Goal: Information Seeking & Learning: Check status

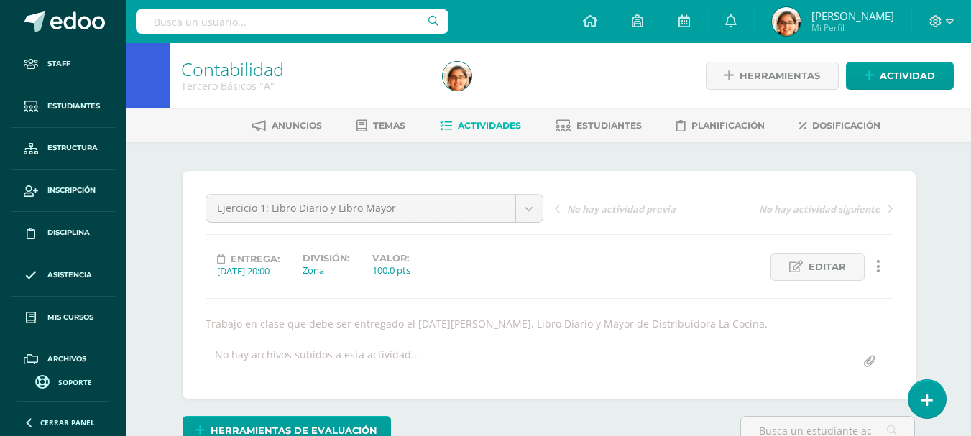
click at [73, 10] on link at bounding box center [63, 21] width 126 height 43
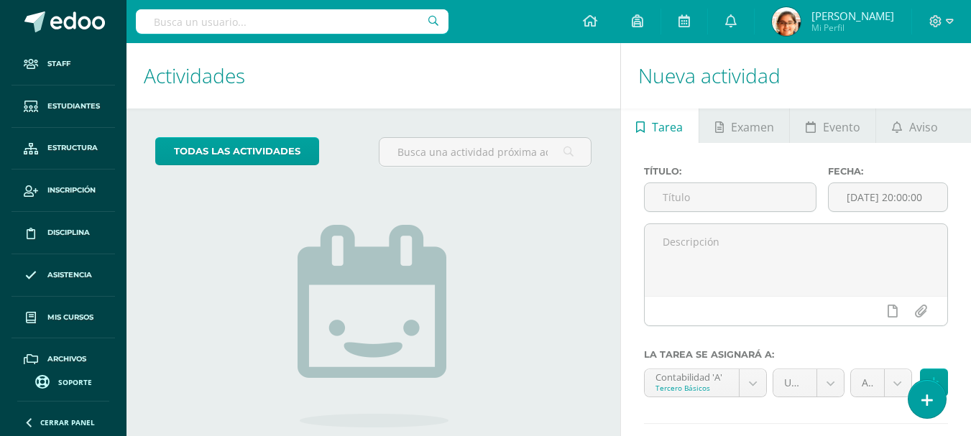
click at [279, 22] on input "text" at bounding box center [292, 21] width 313 height 24
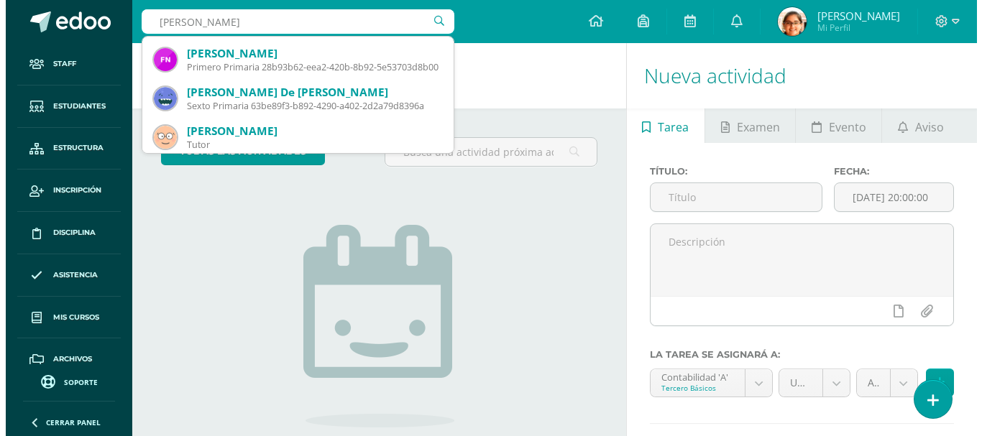
scroll to position [230, 0]
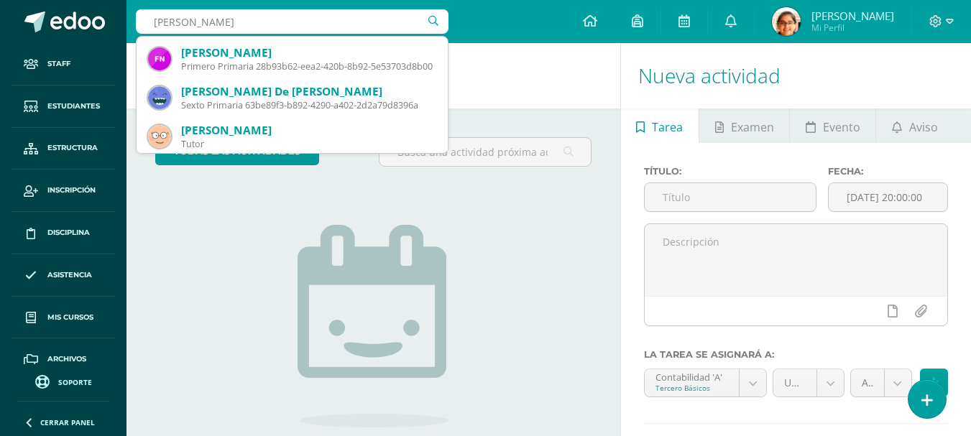
type input "valentina"
click at [418, 263] on img at bounding box center [373, 326] width 151 height 203
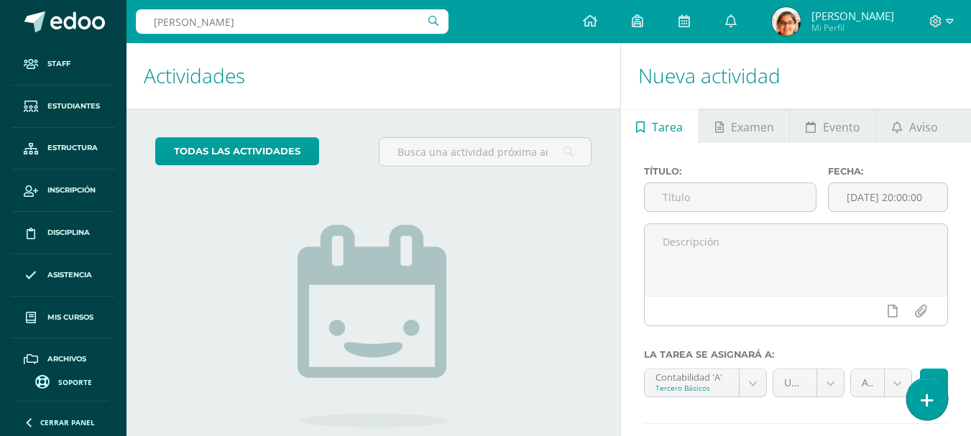
click at [934, 404] on link at bounding box center [926, 399] width 41 height 42
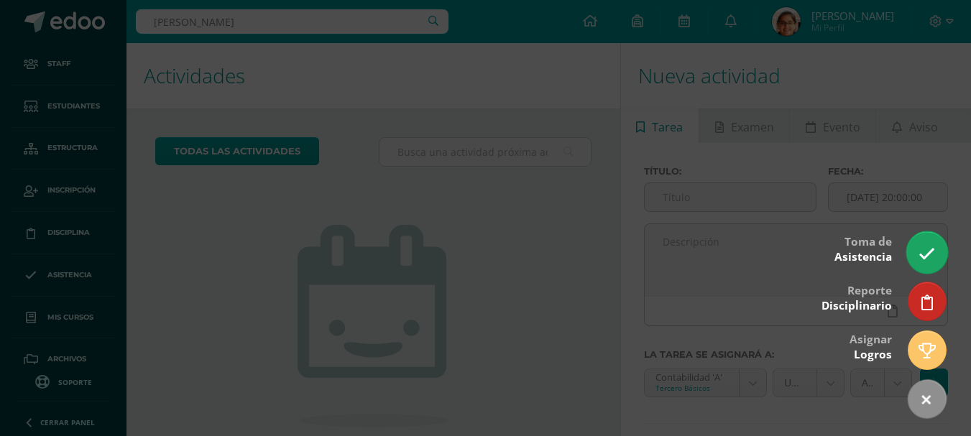
click at [922, 248] on icon at bounding box center [926, 254] width 17 height 17
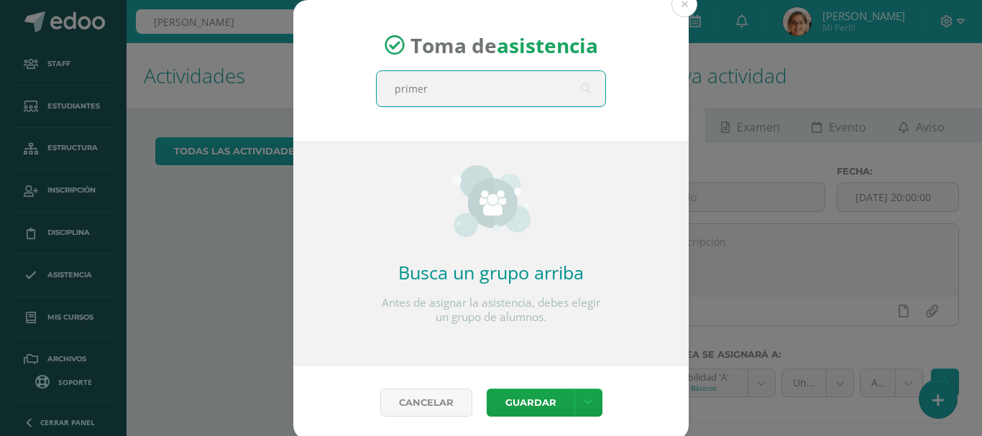
type input "primero"
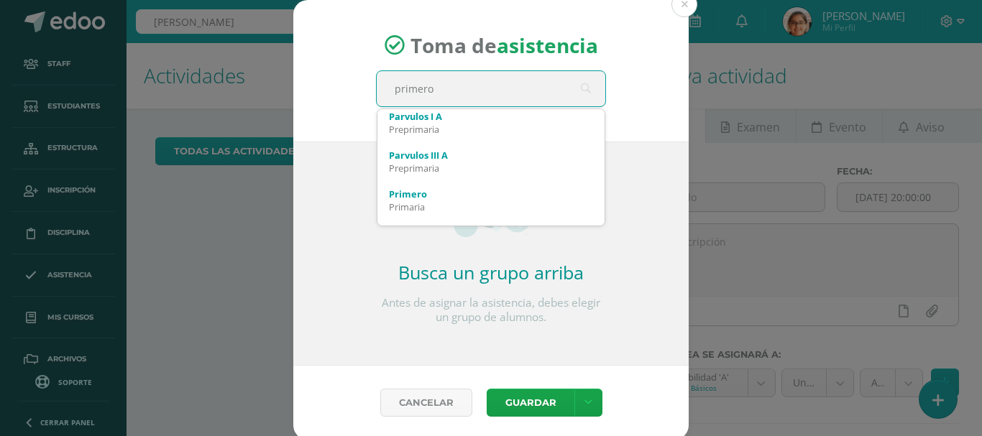
scroll to position [402, 0]
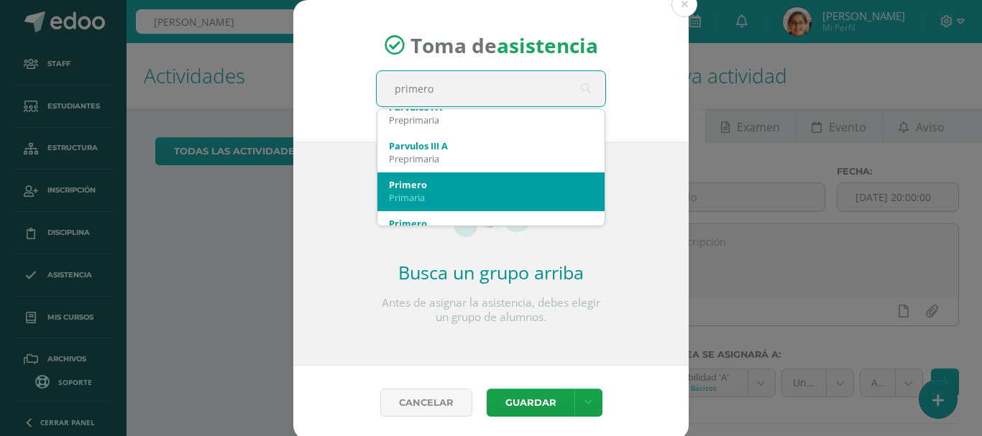
click at [546, 193] on div "Primaria" at bounding box center [491, 197] width 204 height 13
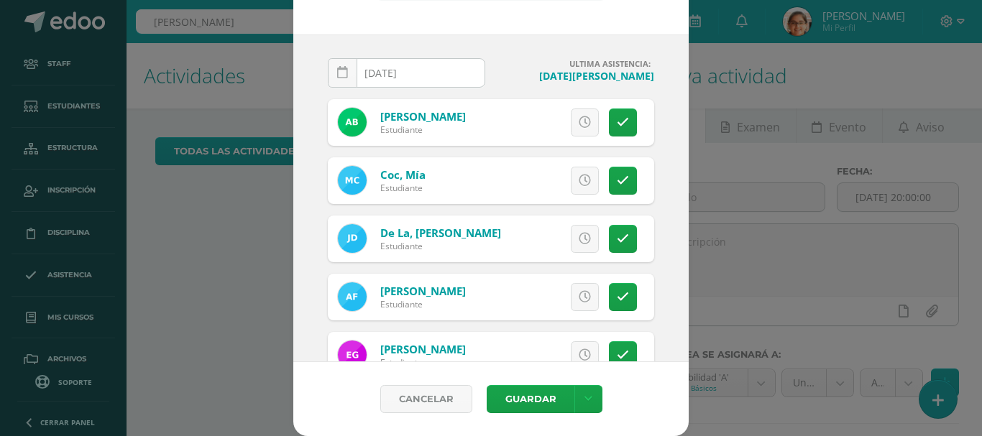
scroll to position [273, 0]
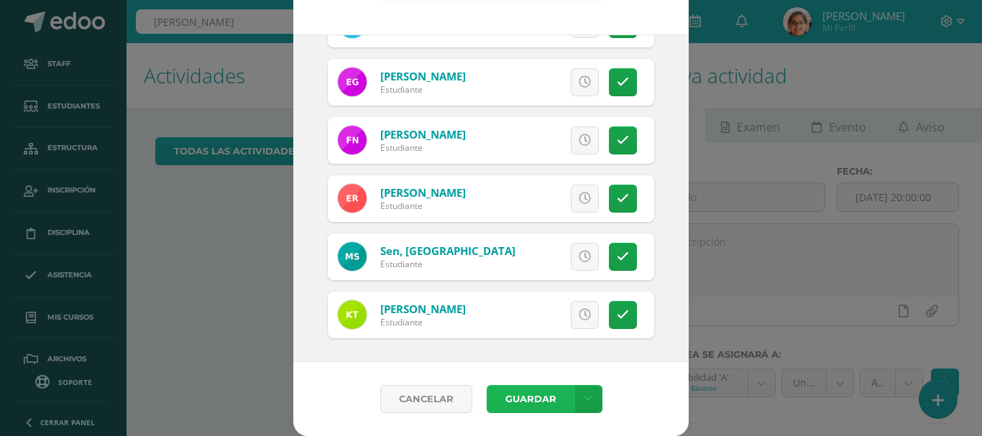
click at [520, 389] on button "Guardar" at bounding box center [531, 399] width 88 height 28
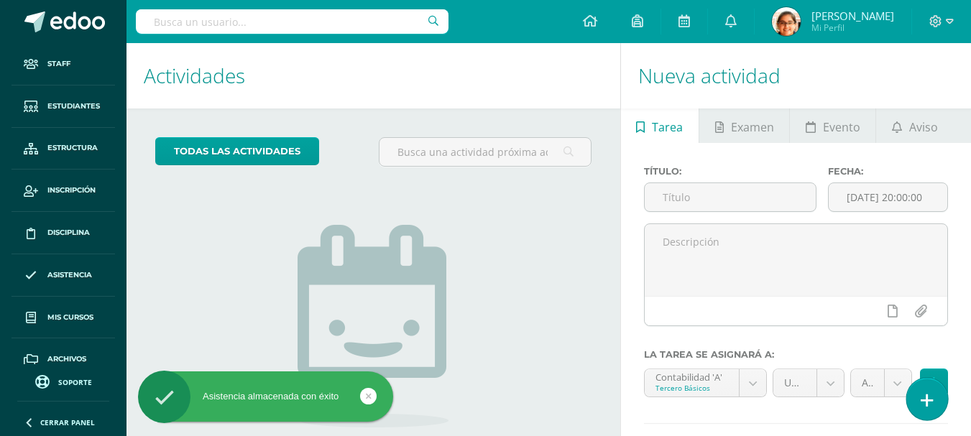
click at [930, 412] on link at bounding box center [926, 399] width 41 height 42
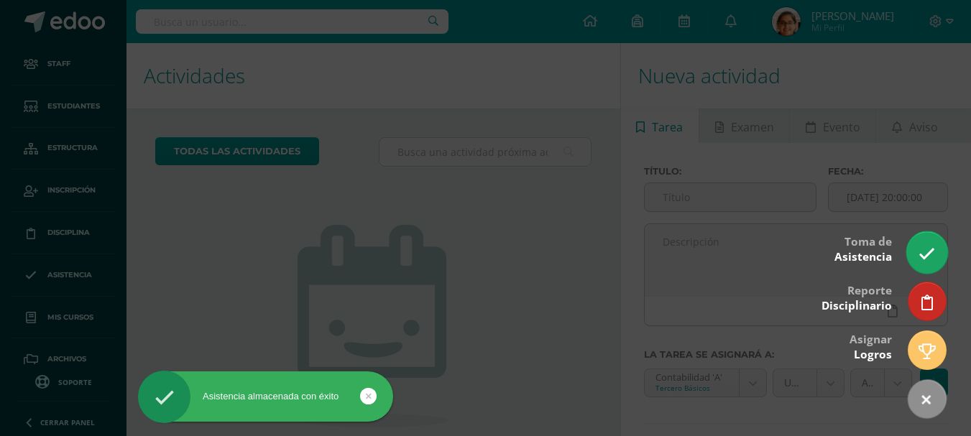
click at [934, 254] on icon at bounding box center [926, 254] width 17 height 17
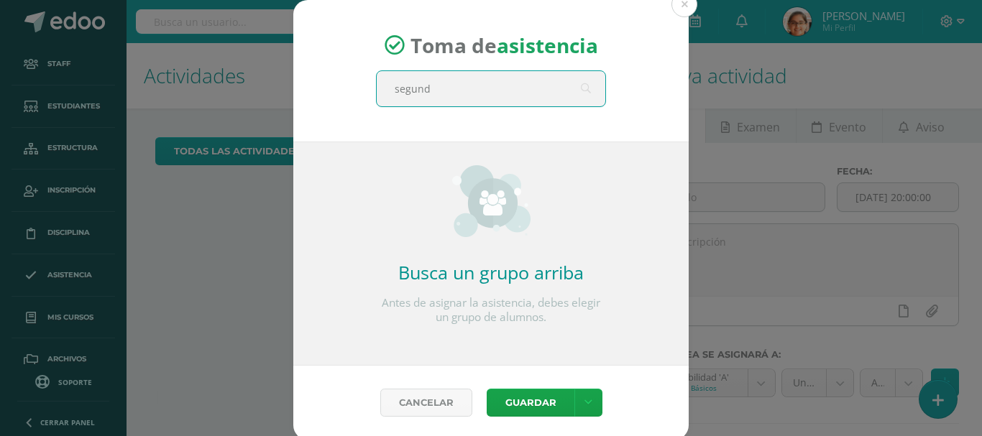
type input "segundo"
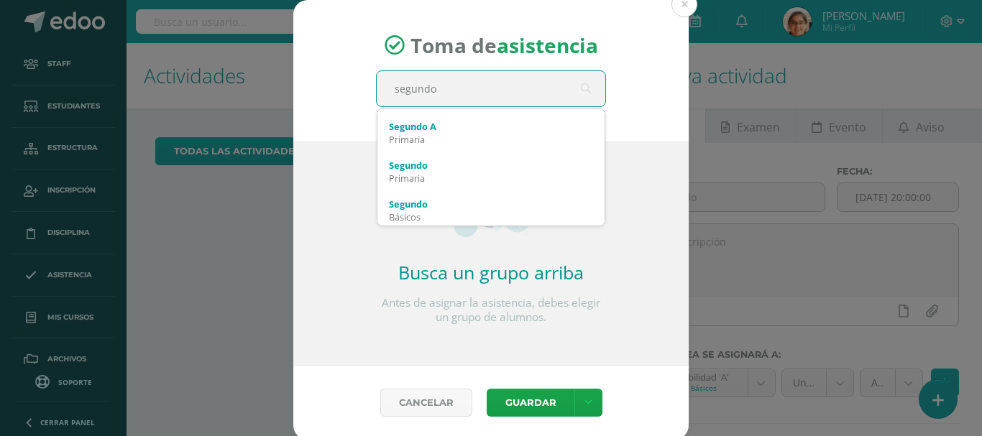
scroll to position [57, 0]
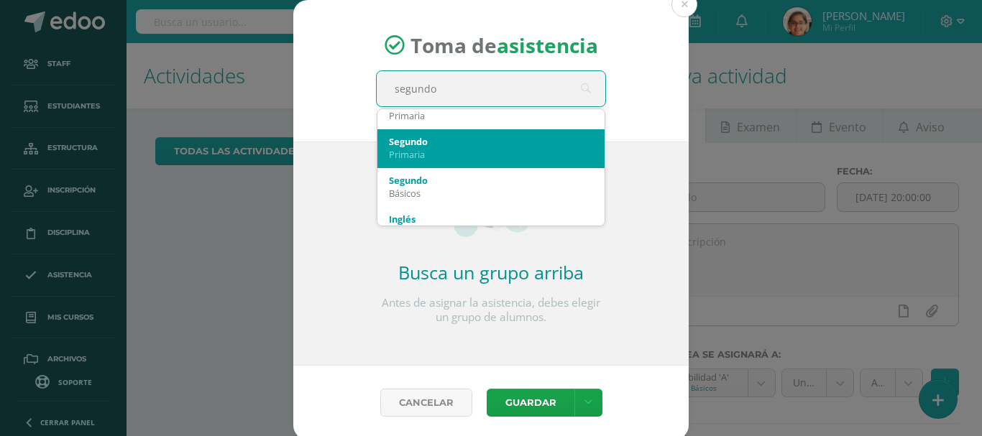
click at [476, 148] on div "Primaria" at bounding box center [491, 154] width 204 height 13
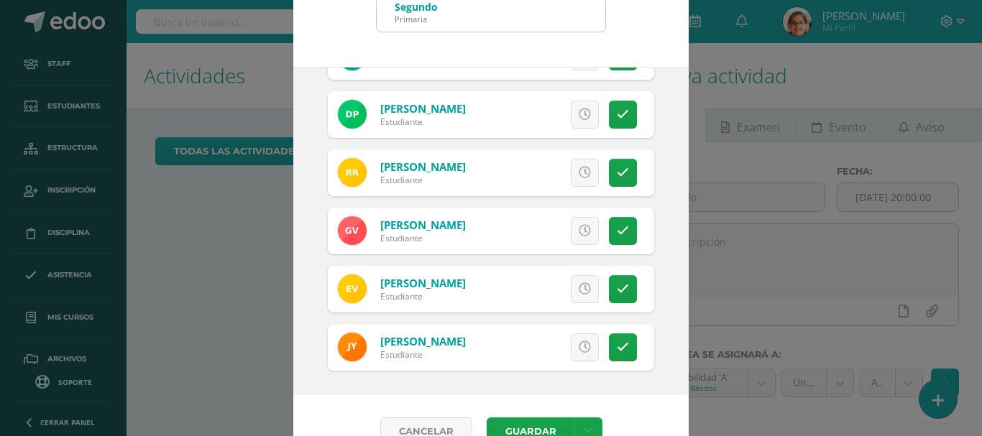
scroll to position [107, 0]
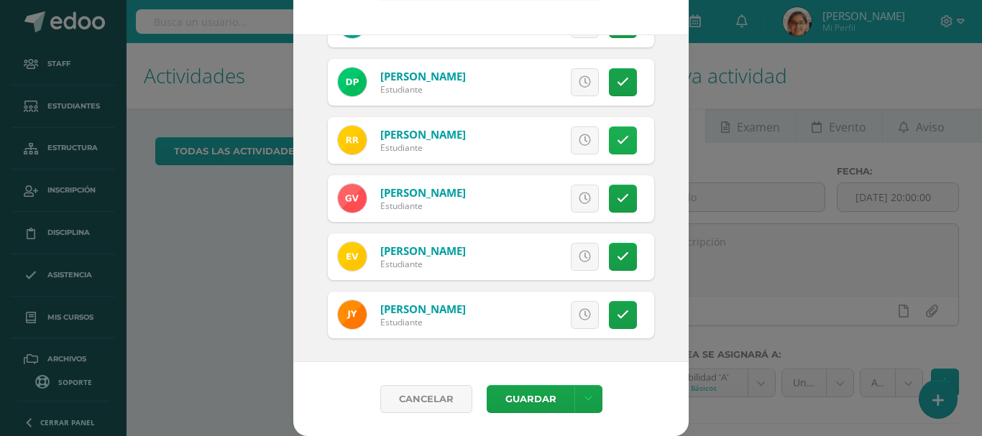
click at [617, 140] on icon at bounding box center [623, 140] width 12 height 12
click at [528, 395] on button "Guardar" at bounding box center [531, 399] width 88 height 28
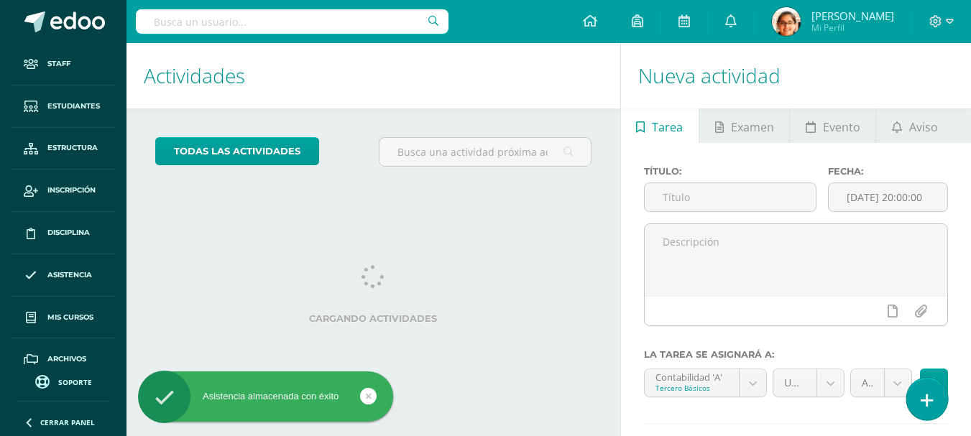
click at [929, 414] on link at bounding box center [926, 399] width 41 height 42
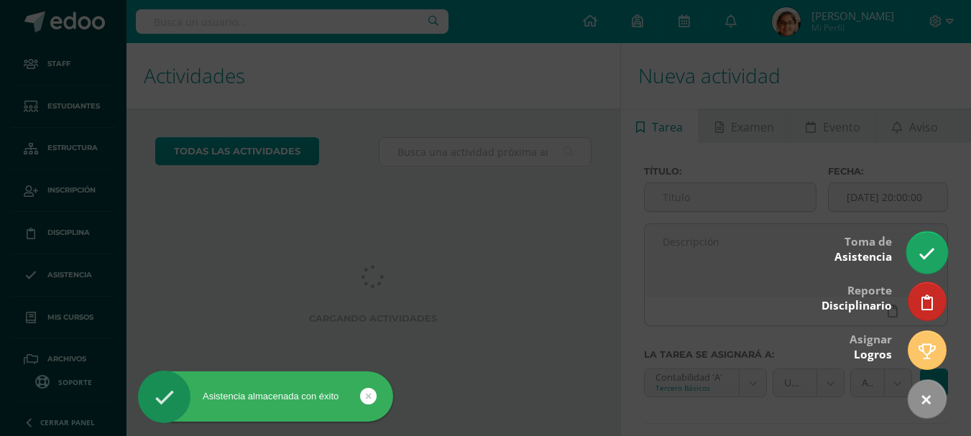
click at [924, 262] on icon at bounding box center [926, 254] width 17 height 17
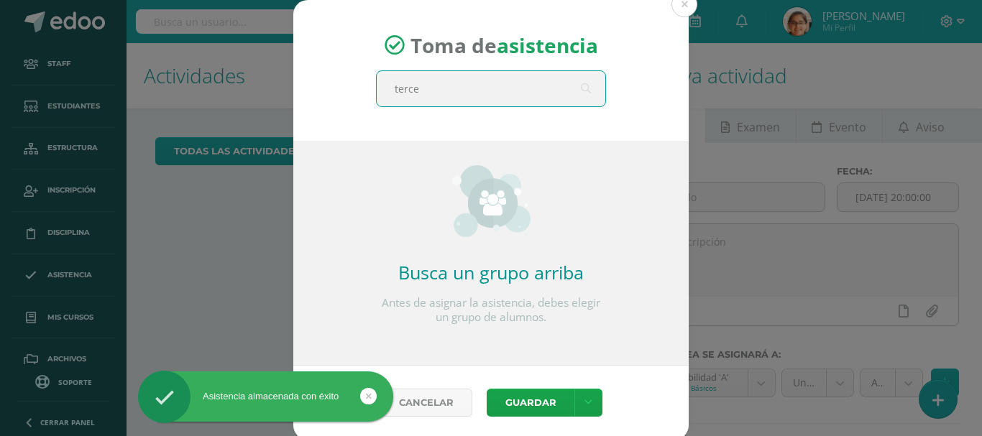
type input "tercer"
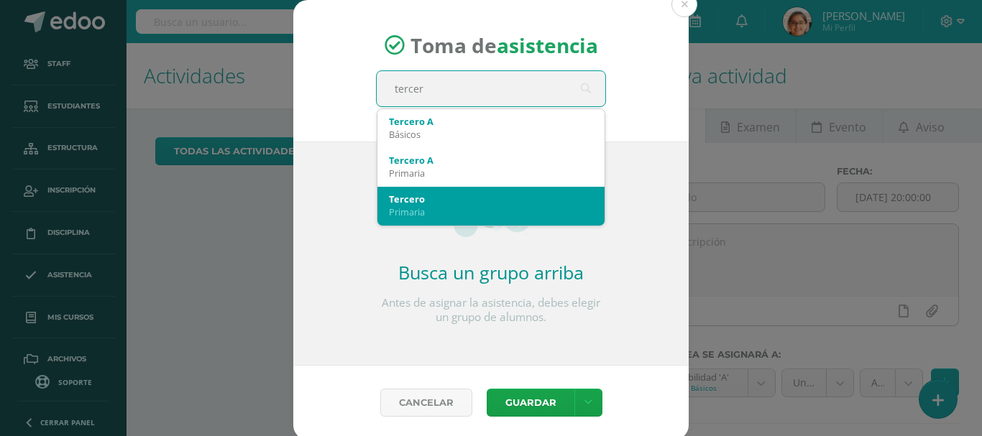
click at [544, 207] on div "Primaria" at bounding box center [491, 212] width 204 height 13
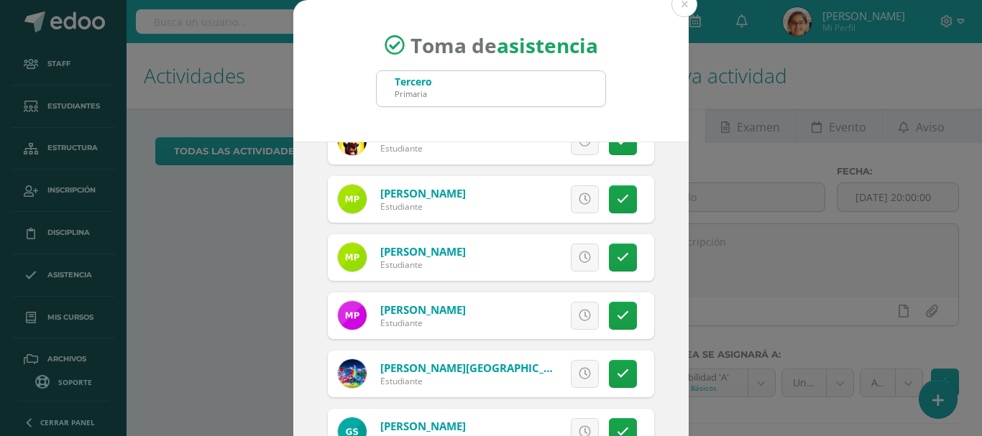
scroll to position [855, 0]
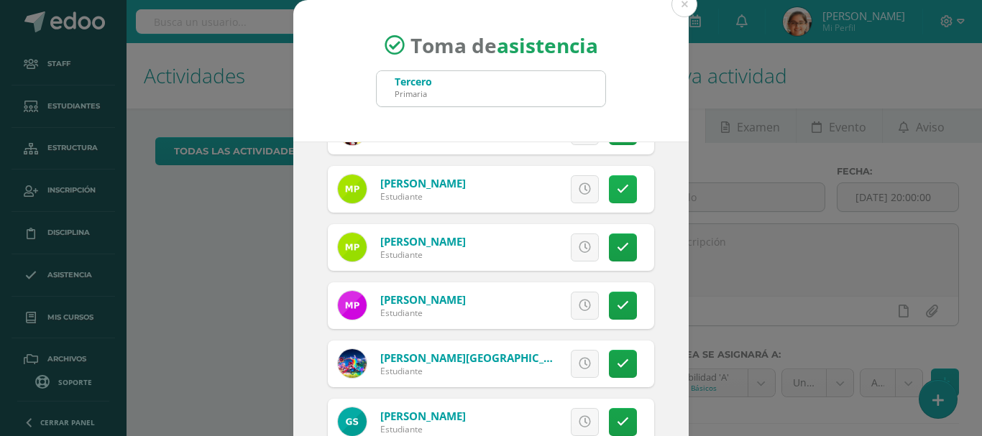
click at [617, 190] on icon at bounding box center [623, 189] width 12 height 12
click at [617, 241] on icon at bounding box center [623, 247] width 12 height 12
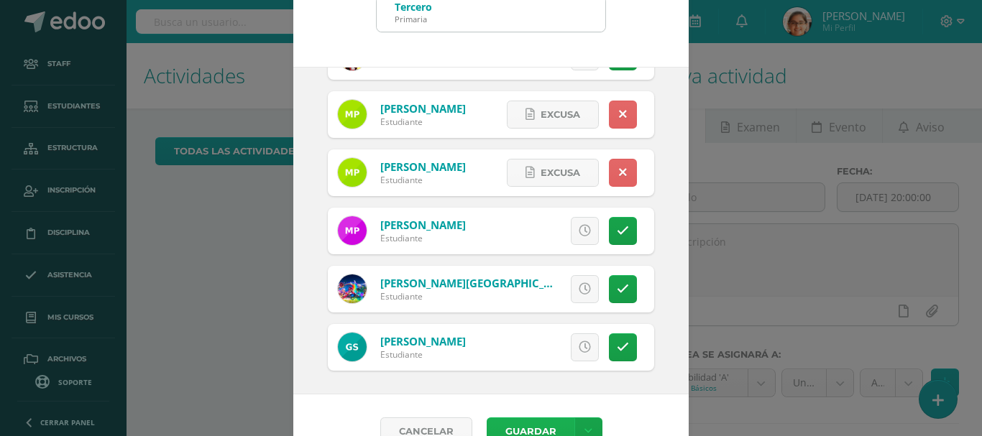
scroll to position [107, 0]
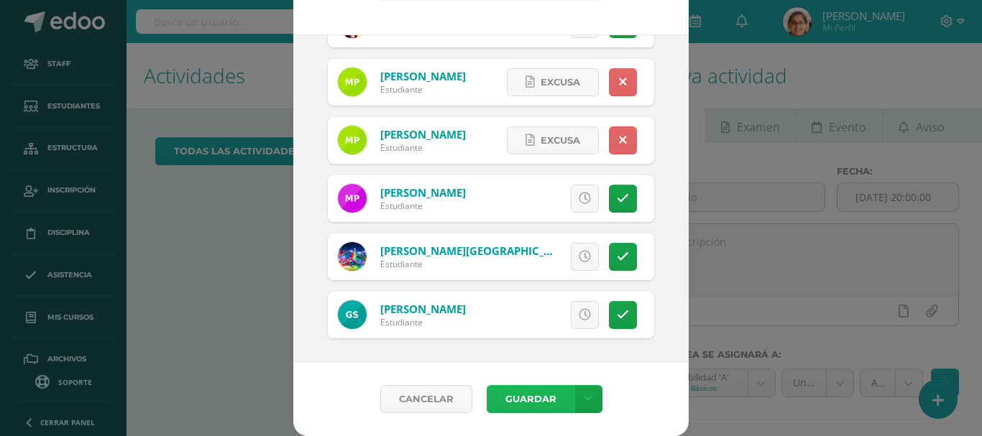
click at [540, 410] on button "Guardar" at bounding box center [531, 399] width 88 height 28
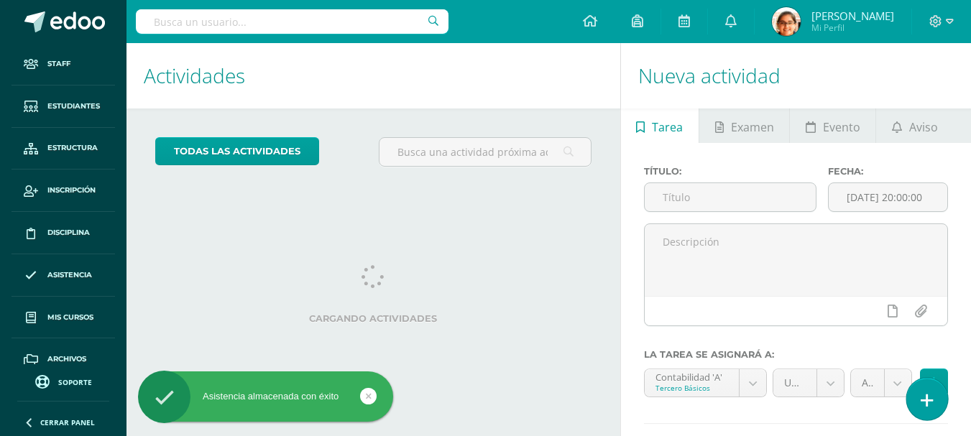
click at [922, 395] on icon at bounding box center [927, 400] width 13 height 17
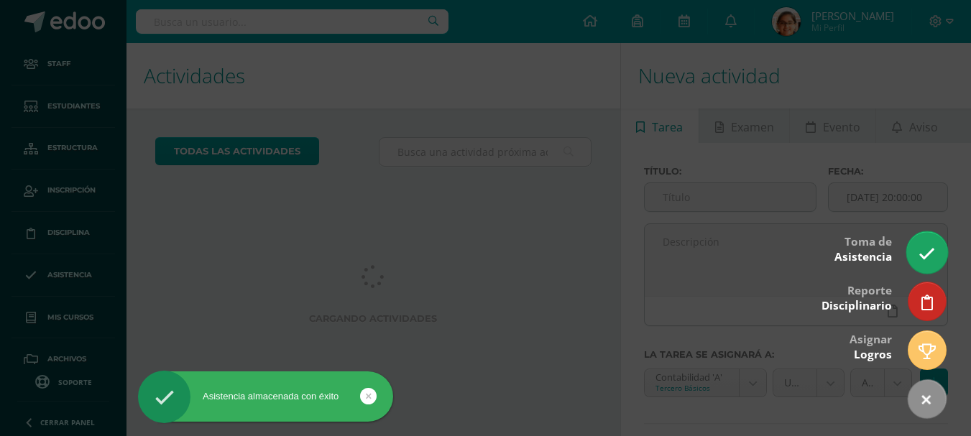
click at [928, 254] on icon at bounding box center [926, 254] width 17 height 17
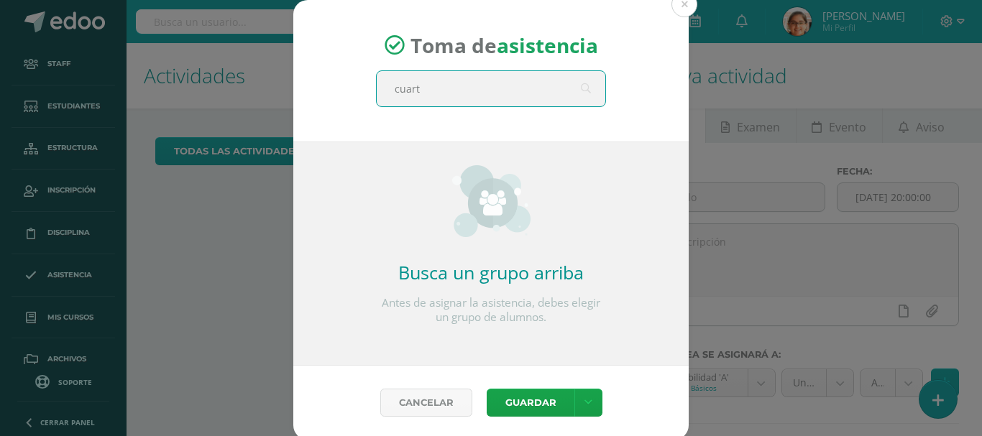
type input "cuarto"
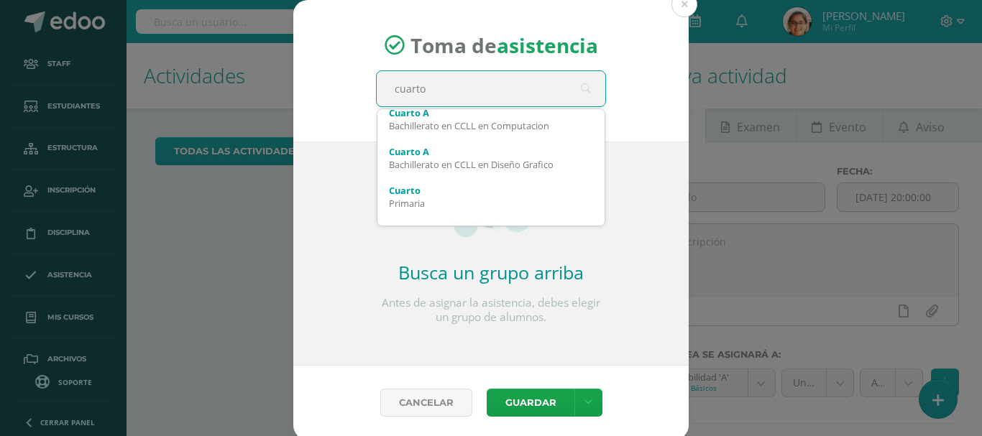
scroll to position [115, 0]
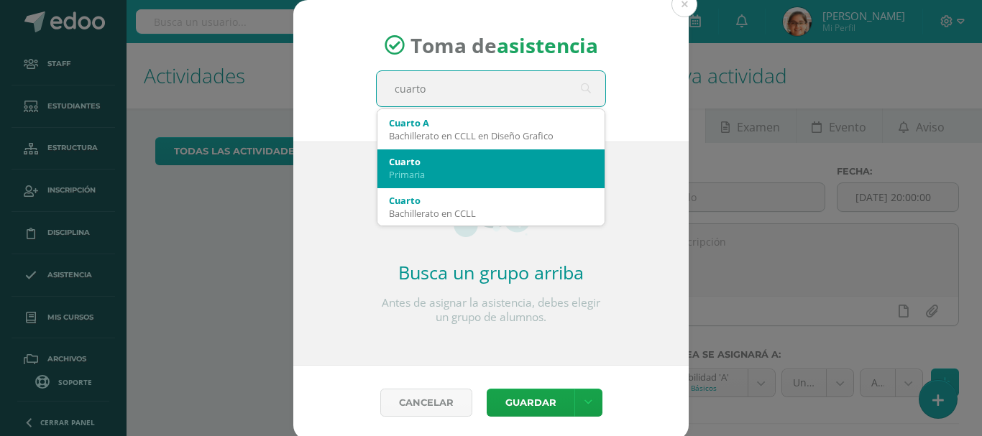
click at [512, 180] on div "Primaria" at bounding box center [491, 174] width 204 height 13
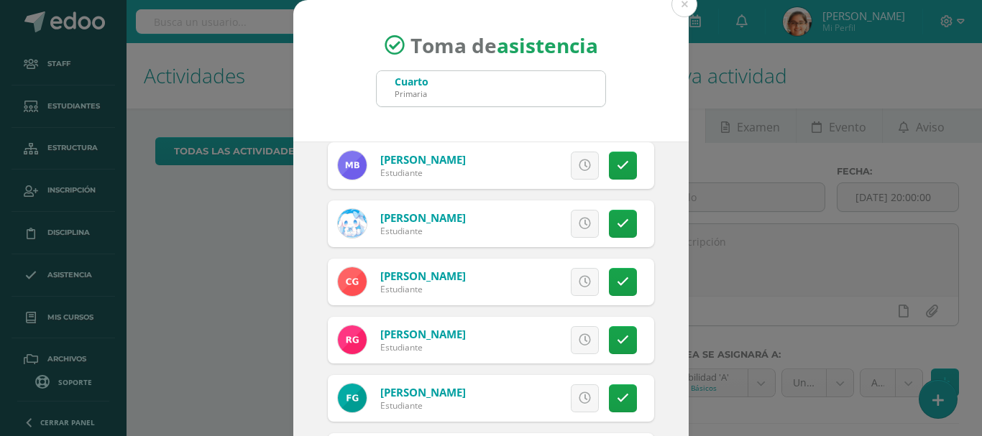
scroll to position [239, 0]
click at [609, 158] on link at bounding box center [623, 165] width 28 height 28
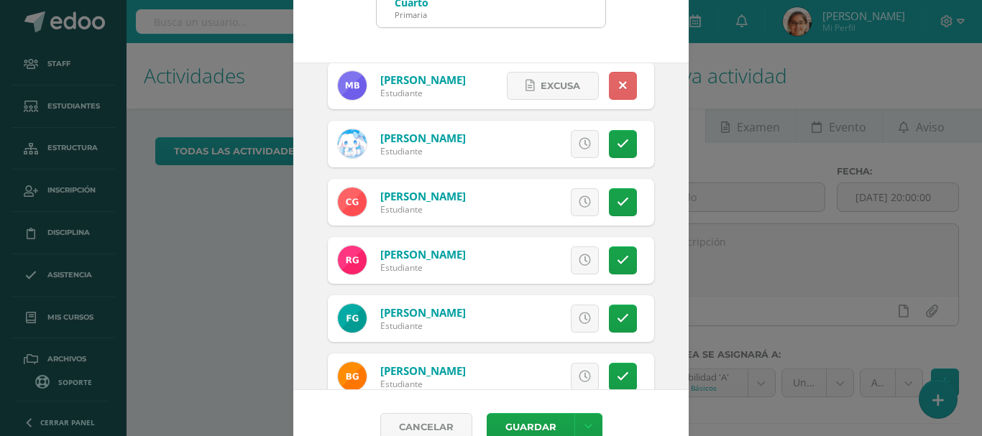
scroll to position [107, 0]
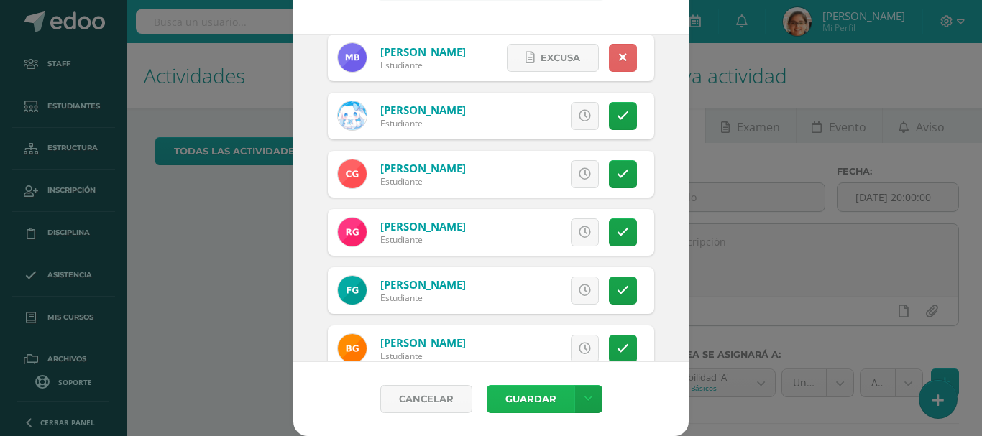
click at [507, 393] on button "Guardar" at bounding box center [531, 399] width 88 height 28
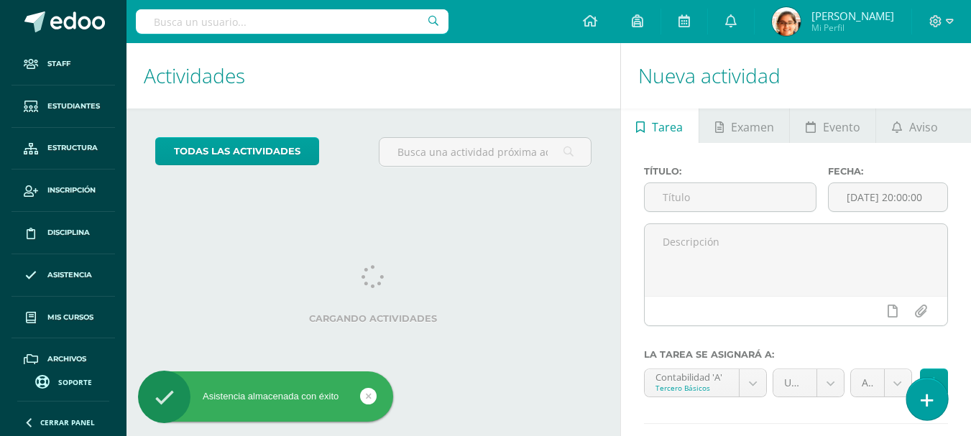
click at [913, 400] on link at bounding box center [926, 399] width 41 height 42
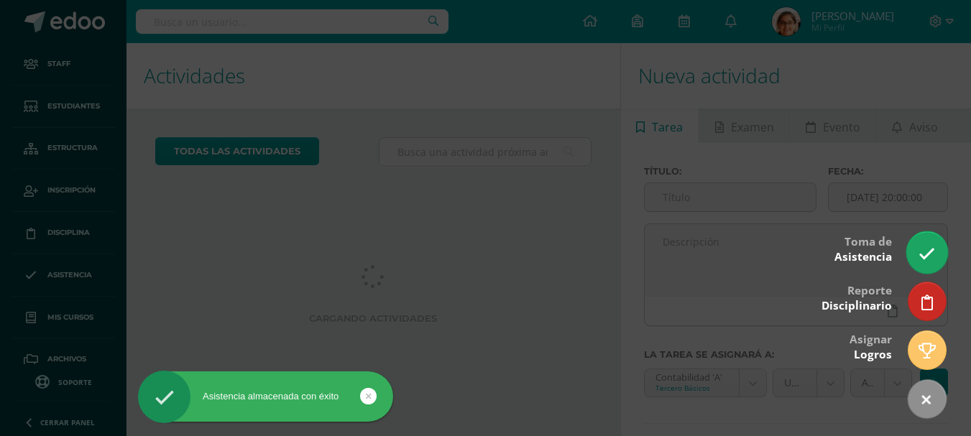
click at [925, 248] on icon at bounding box center [926, 254] width 17 height 17
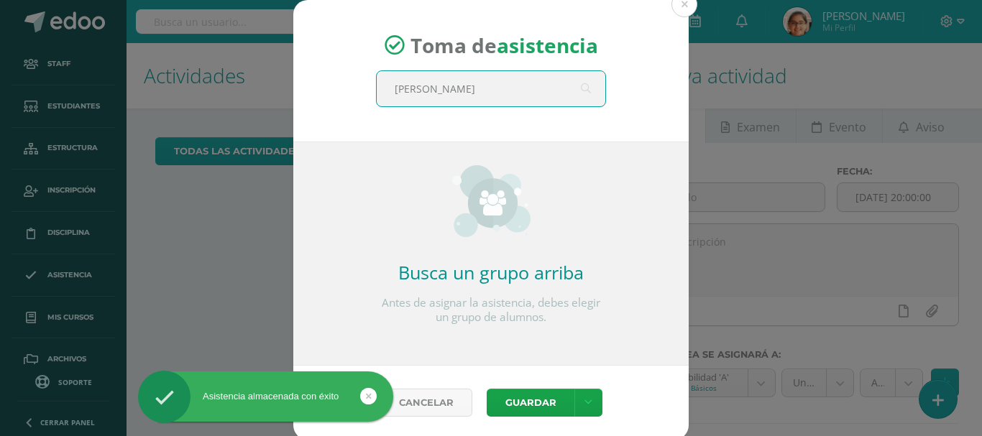
type input "quinto"
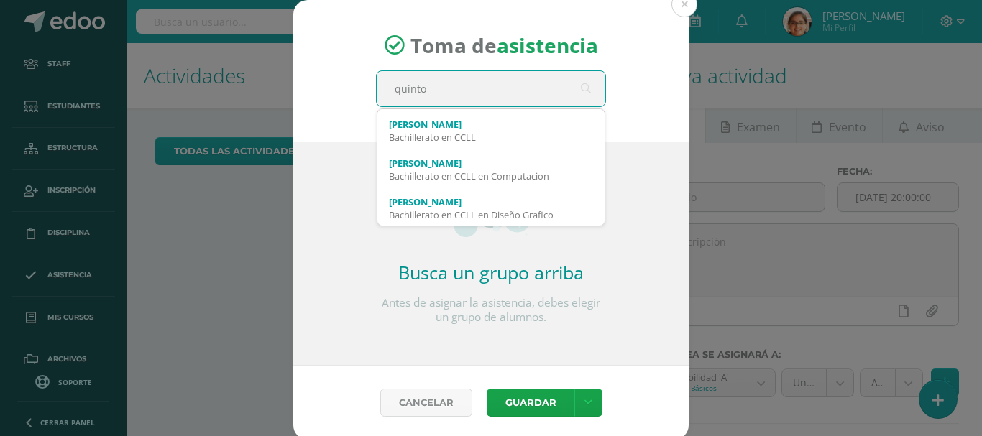
click at [599, 216] on span "Quinto A Primaria Quinto A Bachillerato en CCLL Quinto A Bachillerato en CCLL e…" at bounding box center [491, 168] width 229 height 118
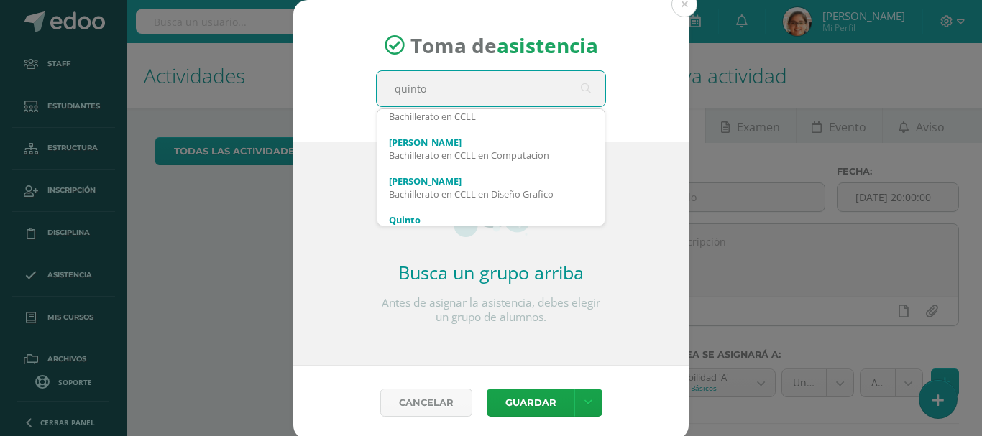
click at [599, 216] on span "Quinto A Primaria Quinto A Bachillerato en CCLL Quinto A Bachillerato en CCLL e…" at bounding box center [491, 168] width 229 height 118
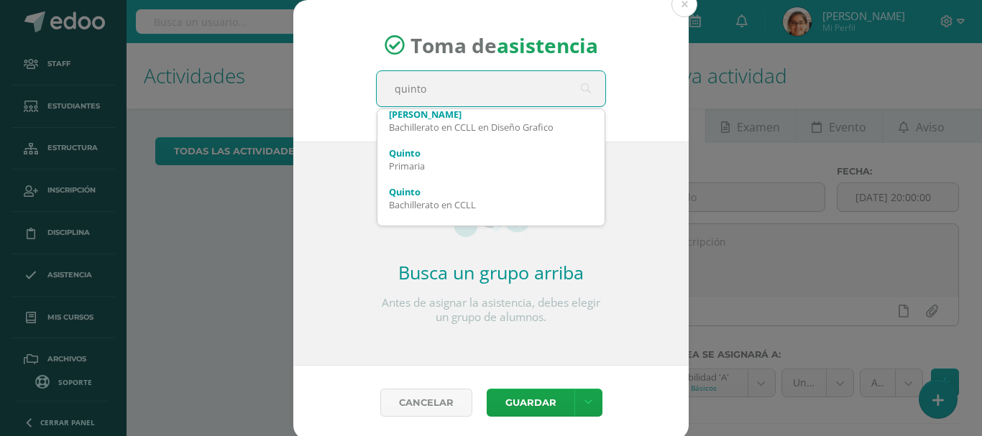
click at [599, 216] on span "Quinto A Primaria Quinto A Bachillerato en CCLL Quinto A Bachillerato en CCLL e…" at bounding box center [491, 168] width 229 height 118
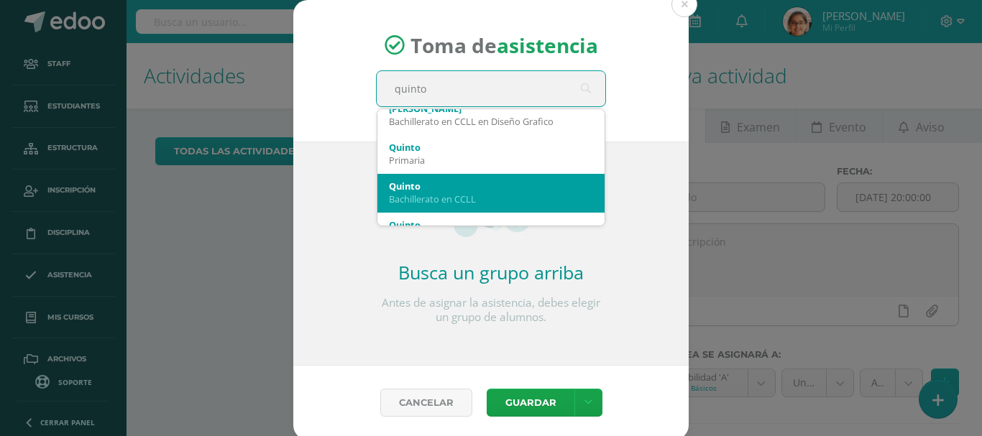
scroll to position [144, 0]
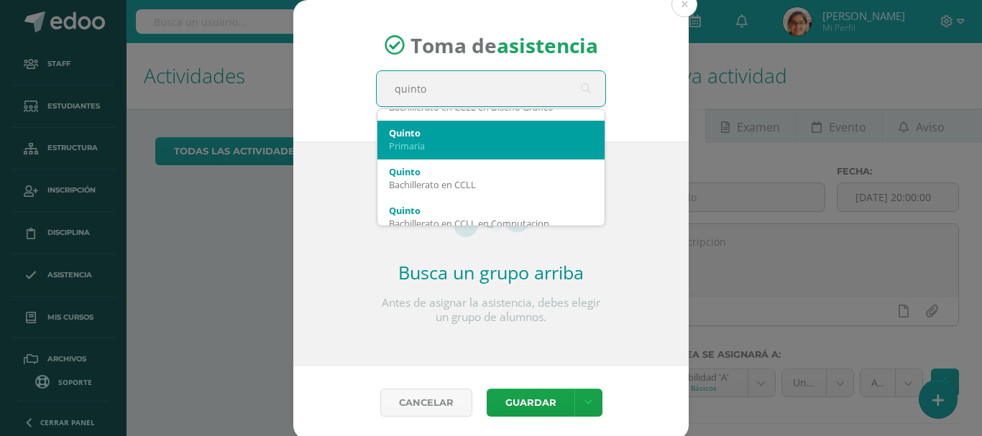
click at [515, 146] on div "Primaria" at bounding box center [491, 145] width 204 height 13
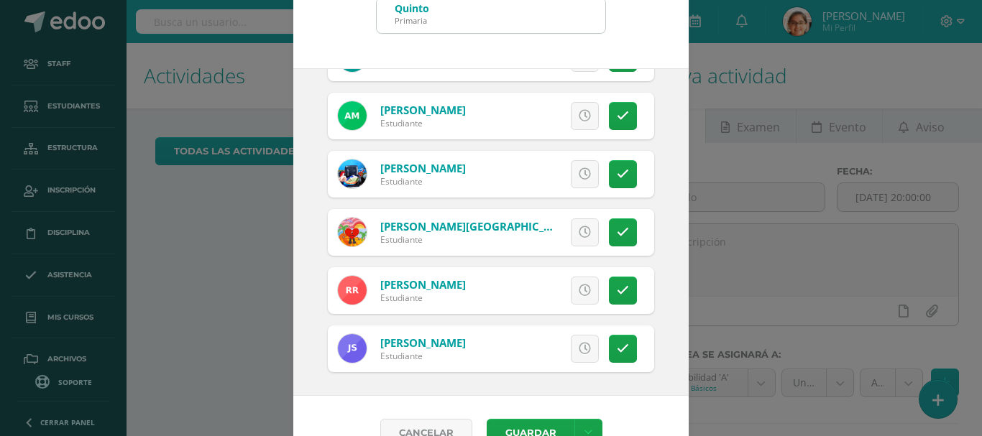
scroll to position [107, 0]
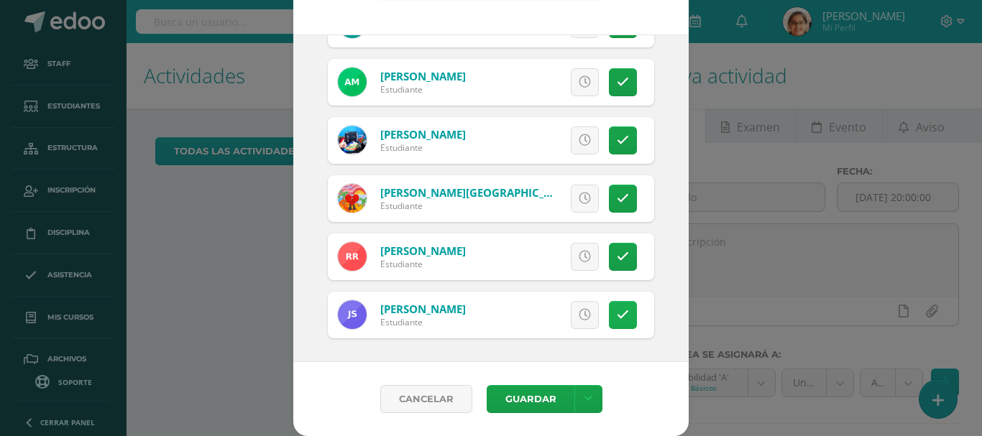
click at [617, 309] on icon at bounding box center [623, 315] width 12 height 12
click at [530, 407] on button "Guardar" at bounding box center [531, 399] width 88 height 28
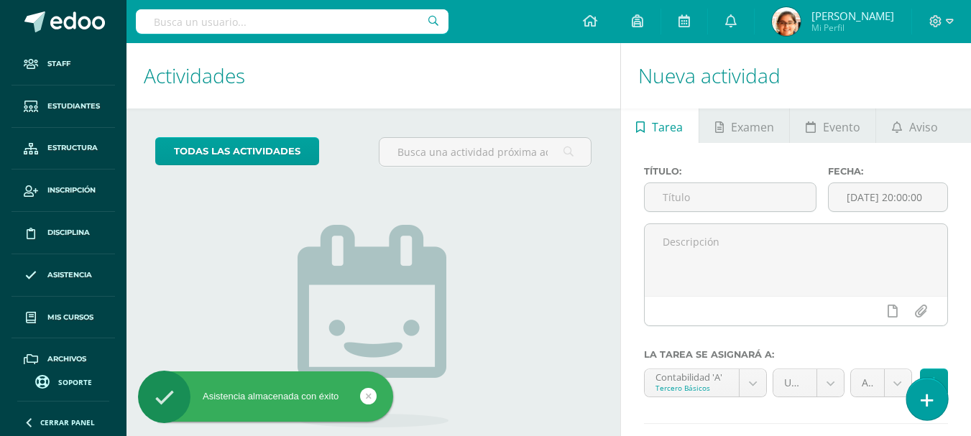
click at [927, 392] on icon at bounding box center [927, 400] width 13 height 17
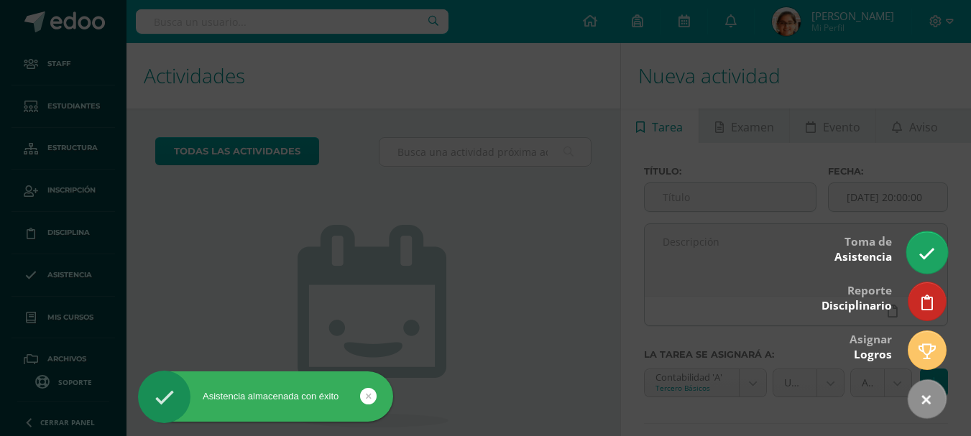
click at [927, 247] on icon at bounding box center [926, 254] width 17 height 17
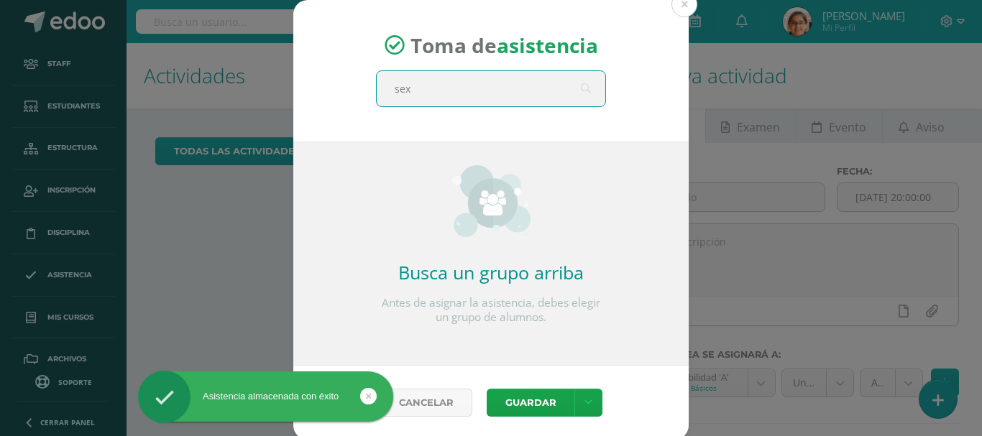
type input "sext"
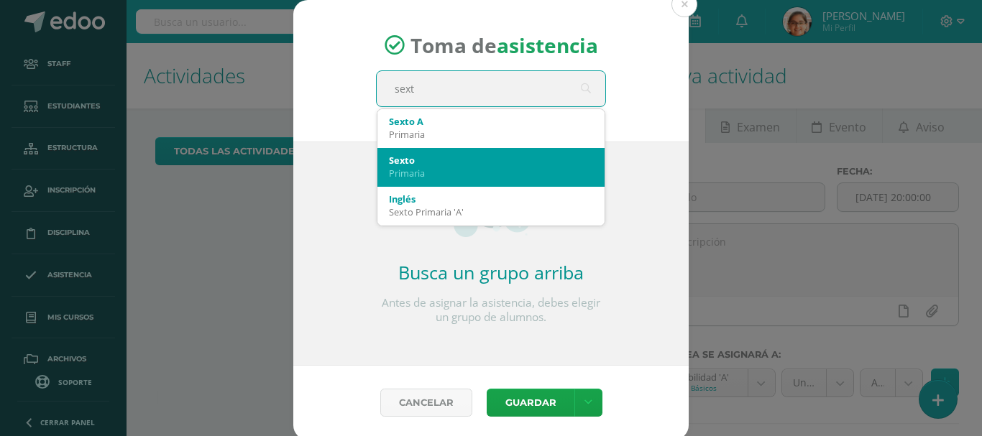
click at [445, 167] on div "Primaria" at bounding box center [491, 173] width 204 height 13
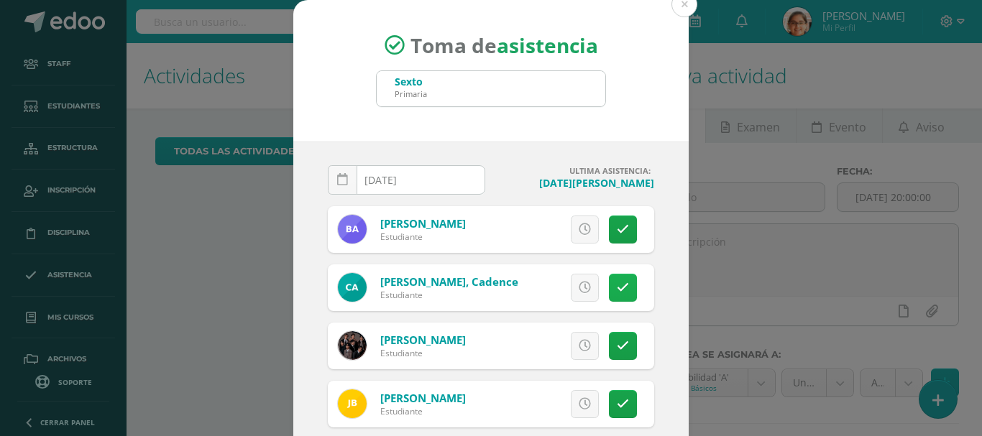
click at [617, 285] on icon at bounding box center [623, 288] width 12 height 12
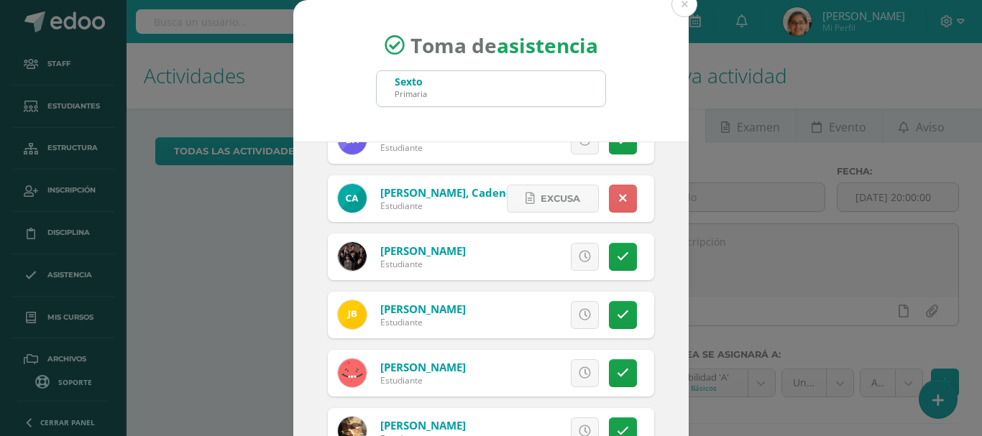
scroll to position [120, 0]
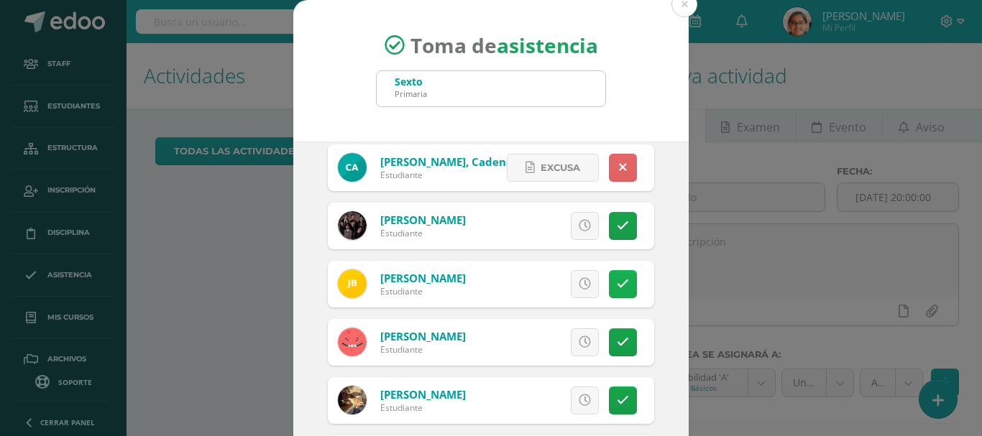
click at [617, 285] on icon at bounding box center [623, 284] width 12 height 12
click at [617, 347] on icon at bounding box center [623, 342] width 12 height 12
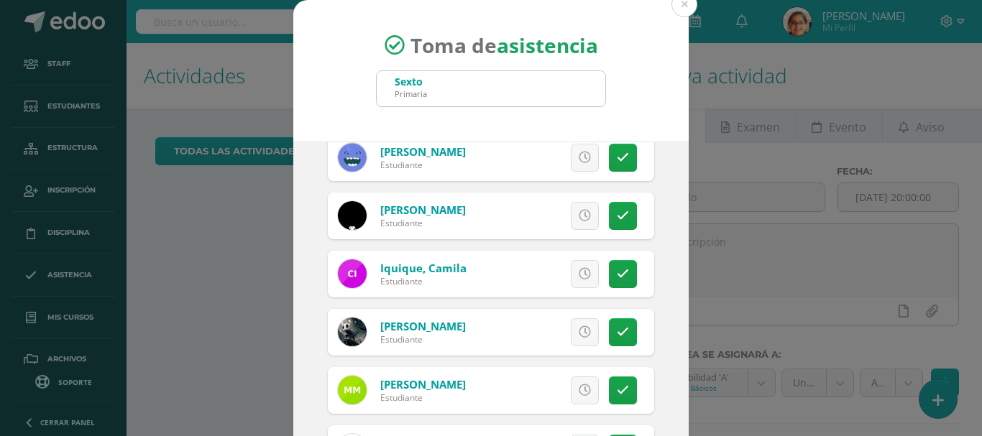
scroll to position [599, 0]
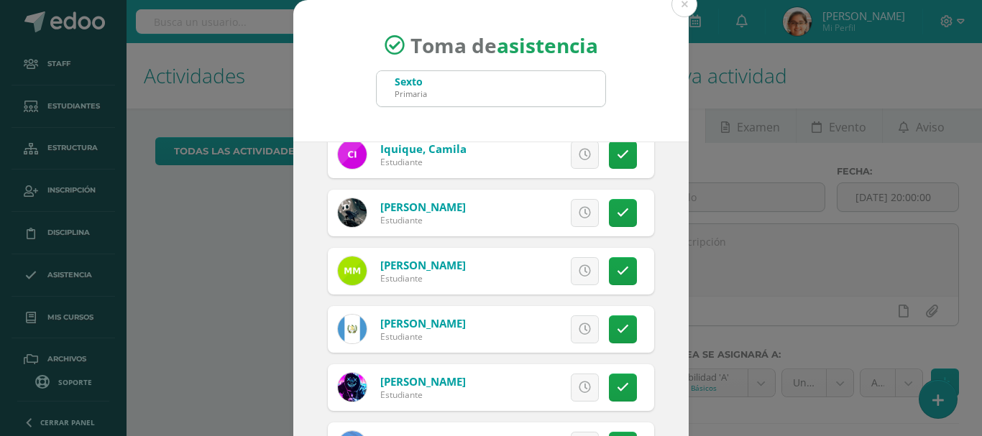
click at [609, 346] on div "Excusa Detalles sobre excusa: Añadir excusa a todas las inasistencias del día C…" at bounding box center [550, 329] width 207 height 47
click at [617, 328] on icon at bounding box center [623, 329] width 12 height 12
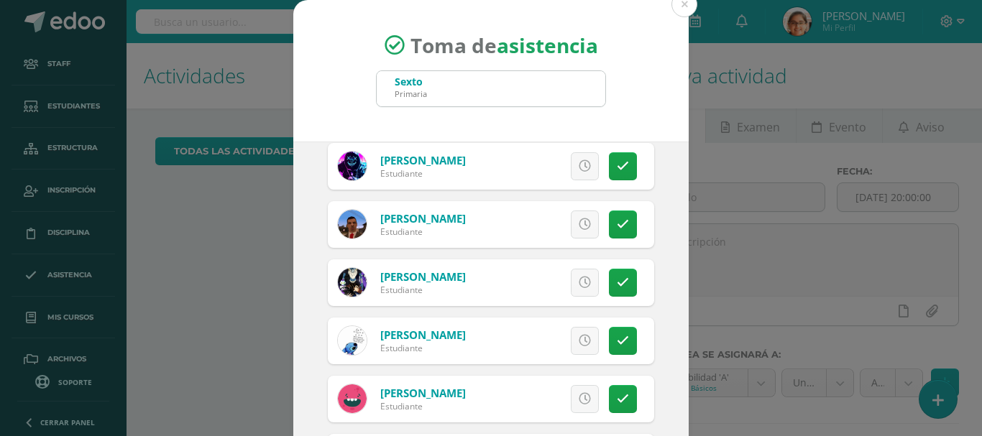
scroll to position [839, 0]
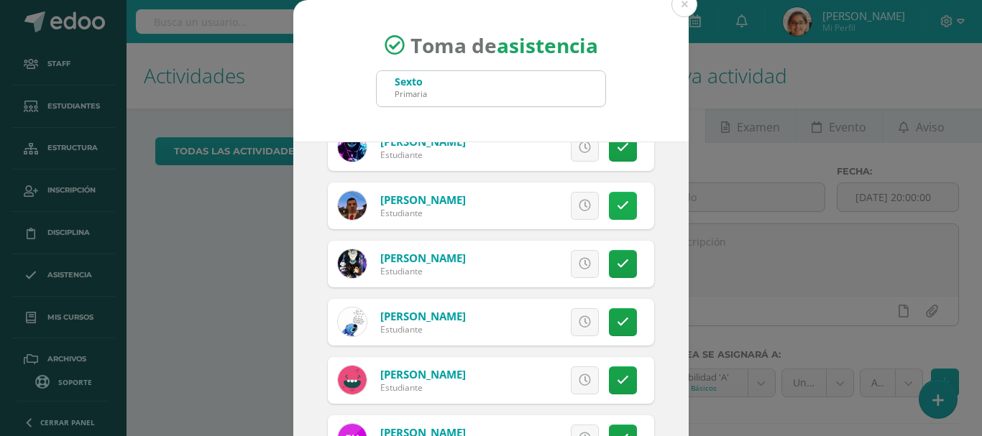
click at [609, 198] on link at bounding box center [623, 206] width 28 height 28
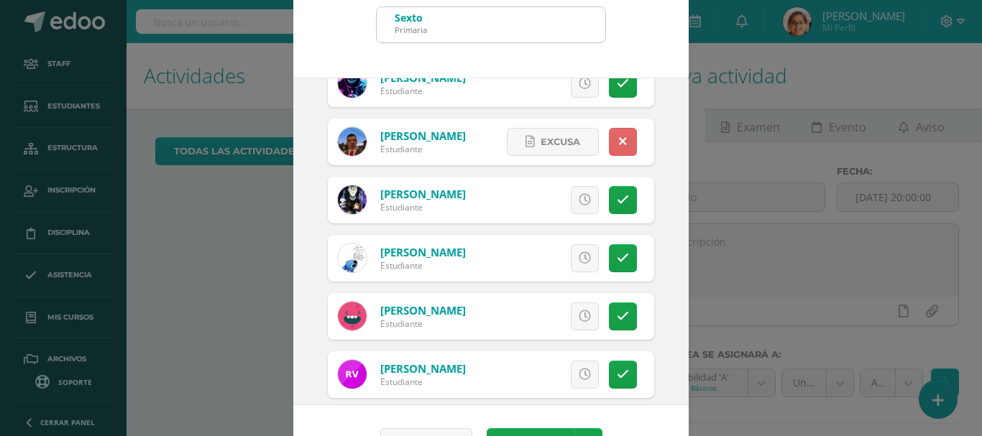
scroll to position [107, 0]
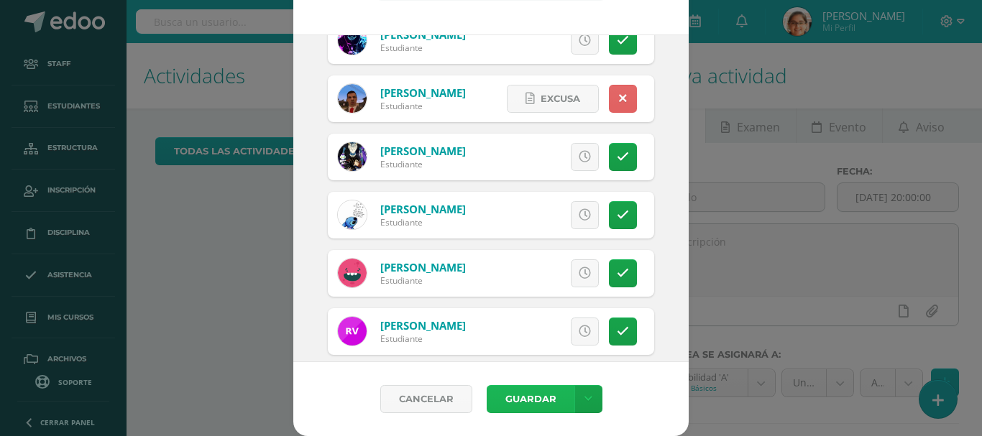
click at [546, 389] on button "Guardar" at bounding box center [531, 399] width 88 height 28
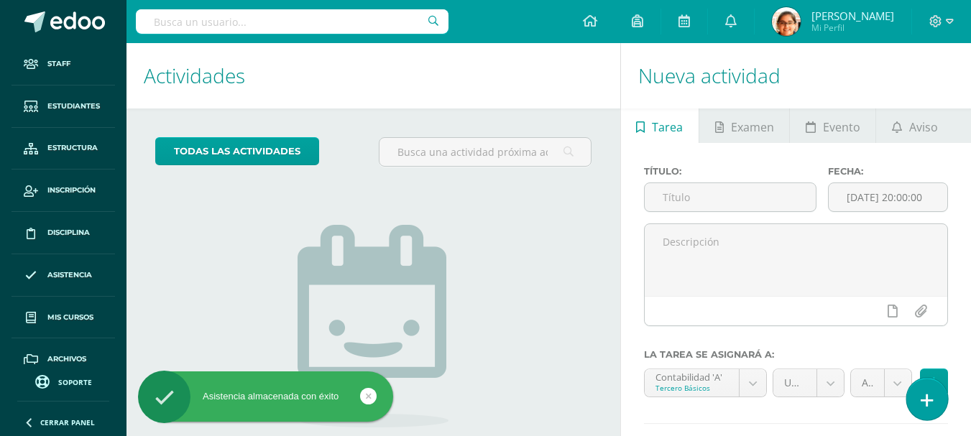
click at [926, 390] on link at bounding box center [926, 399] width 41 height 42
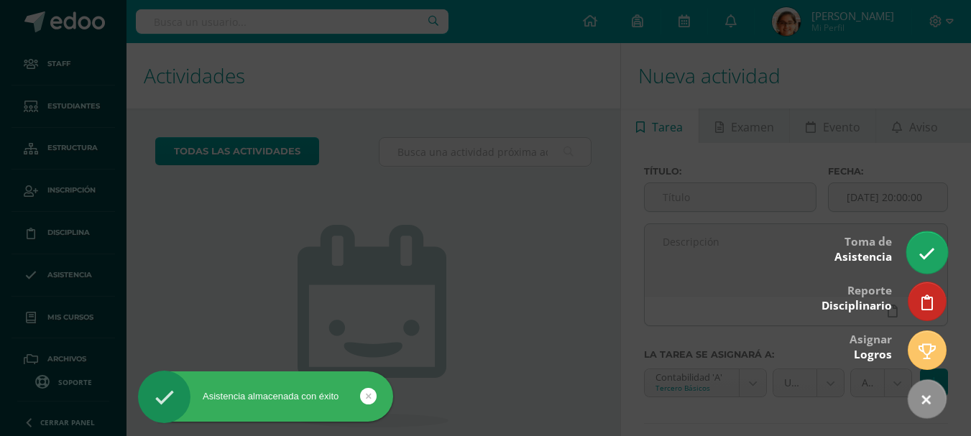
click at [927, 250] on icon at bounding box center [926, 254] width 17 height 17
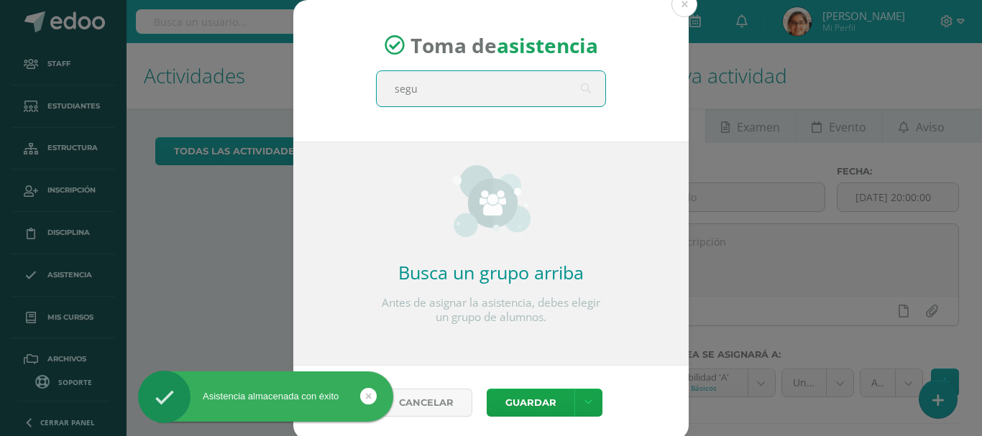
type input "segun"
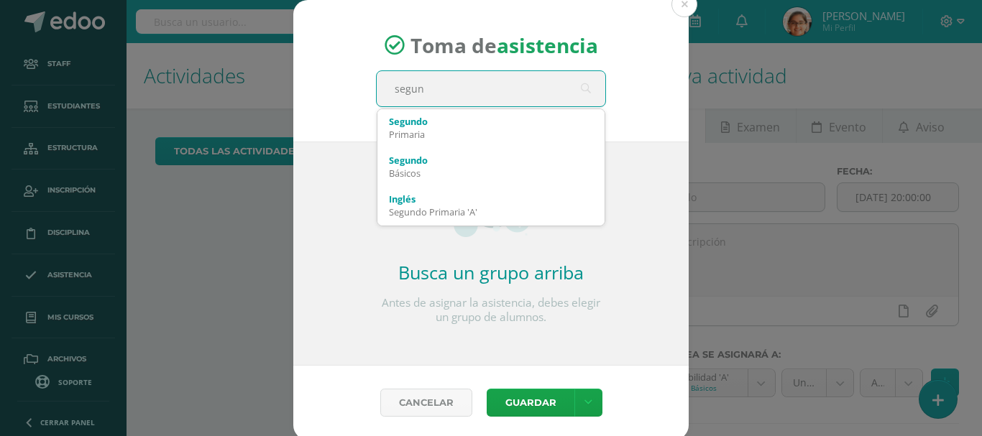
scroll to position [86, 0]
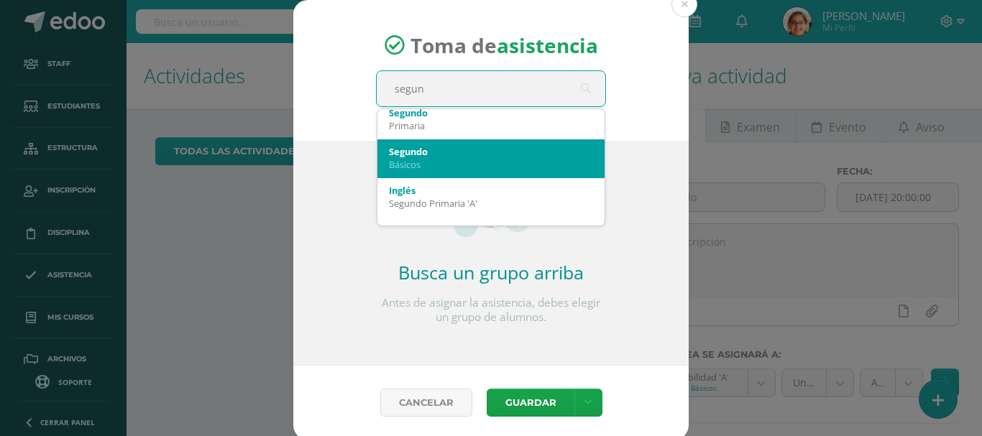
click at [491, 161] on div "Básicos" at bounding box center [491, 164] width 204 height 13
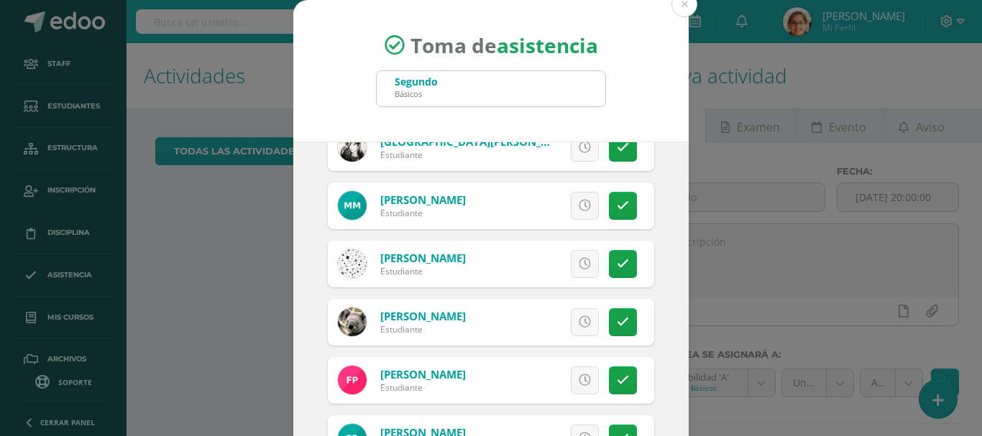
scroll to position [855, 0]
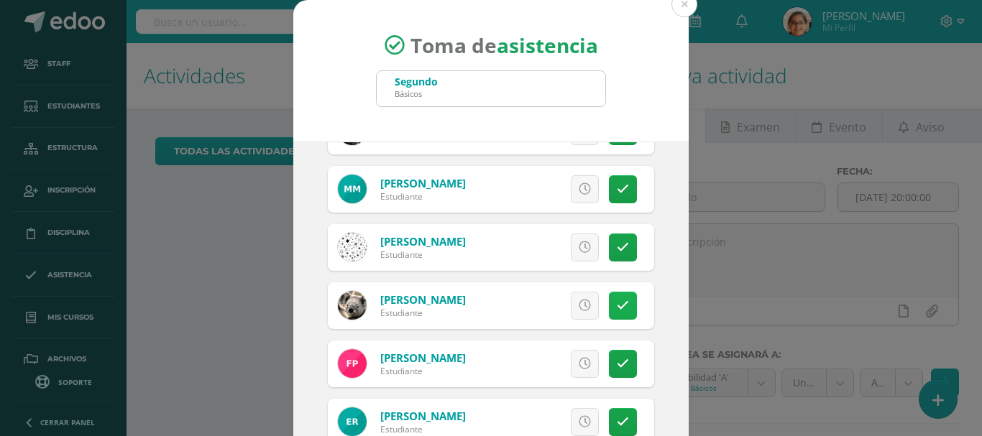
click at [617, 309] on icon at bounding box center [623, 306] width 12 height 12
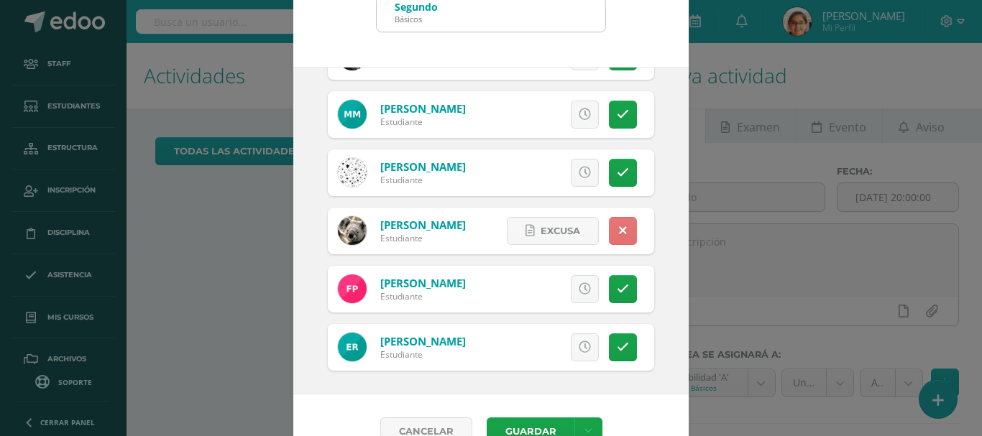
scroll to position [107, 0]
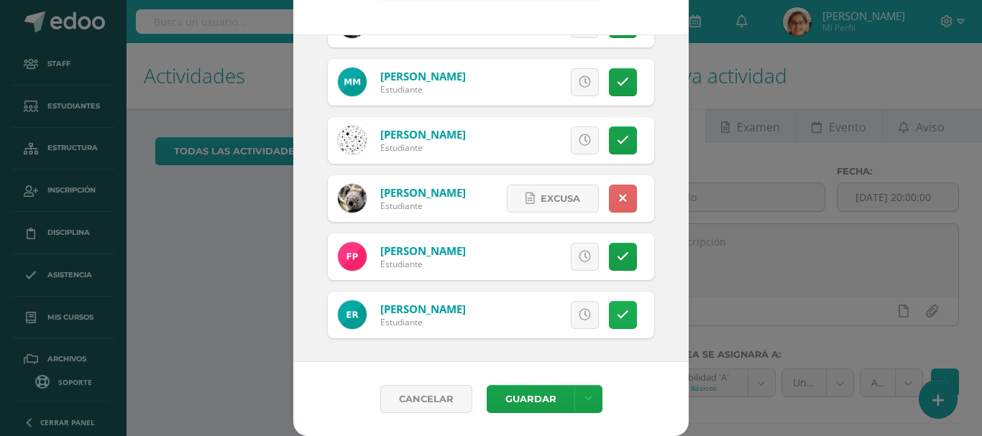
click at [617, 309] on icon at bounding box center [623, 315] width 12 height 12
click at [560, 392] on button "Guardar" at bounding box center [531, 399] width 88 height 28
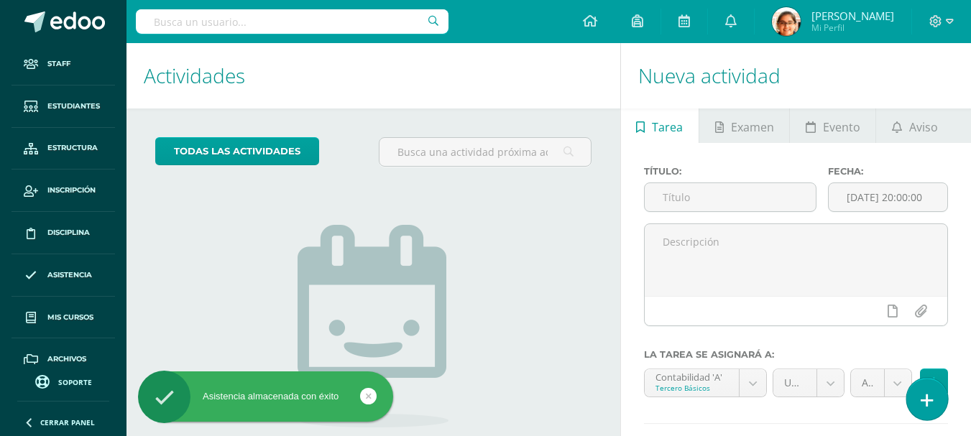
click at [930, 402] on icon at bounding box center [927, 400] width 13 height 17
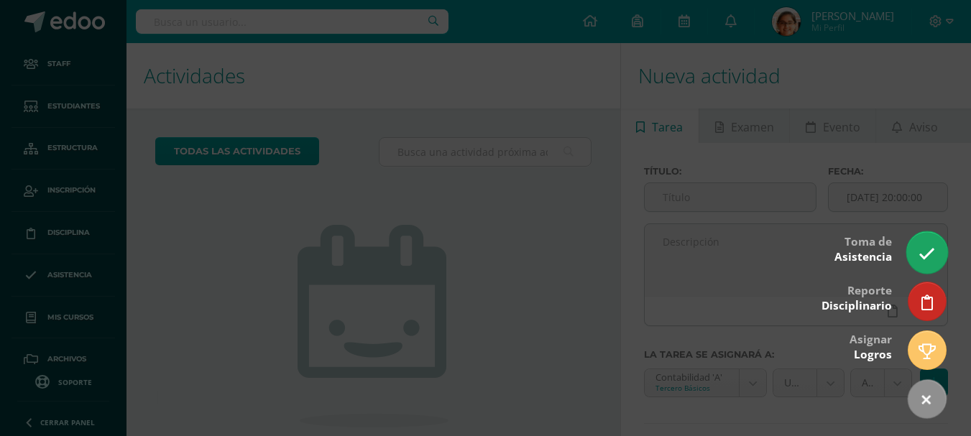
click at [918, 243] on link at bounding box center [926, 252] width 41 height 42
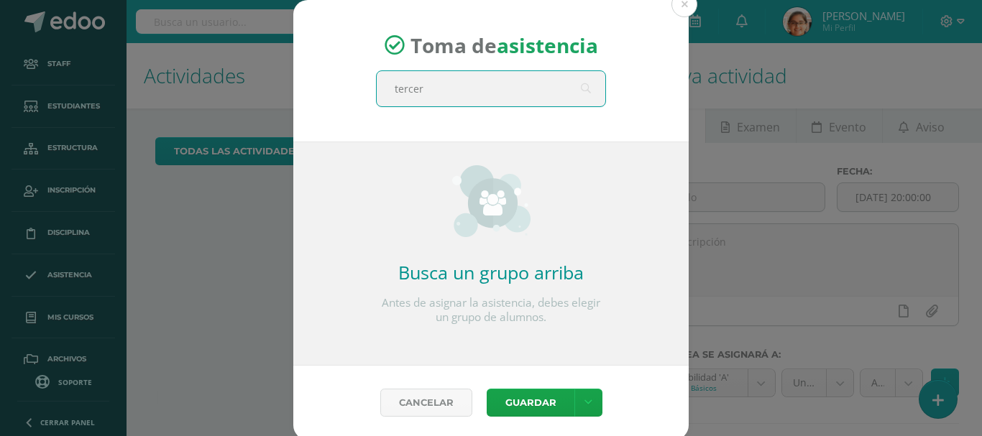
type input "tercero"
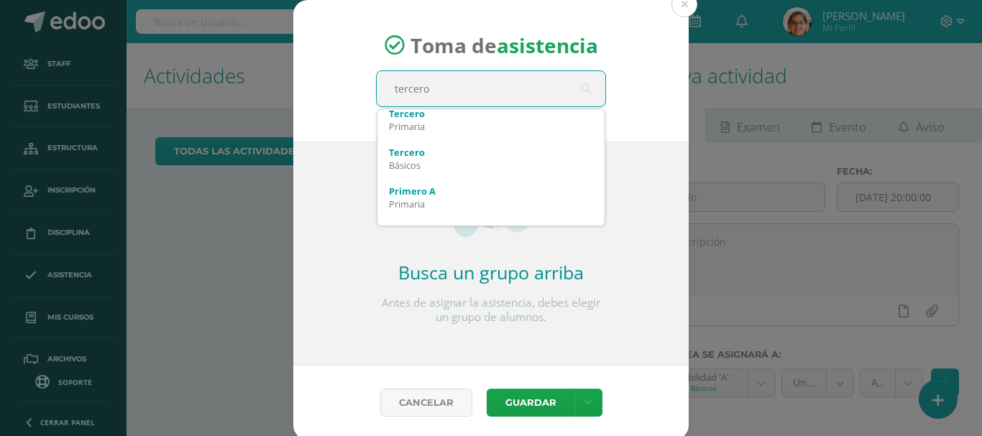
scroll to position [86, 0]
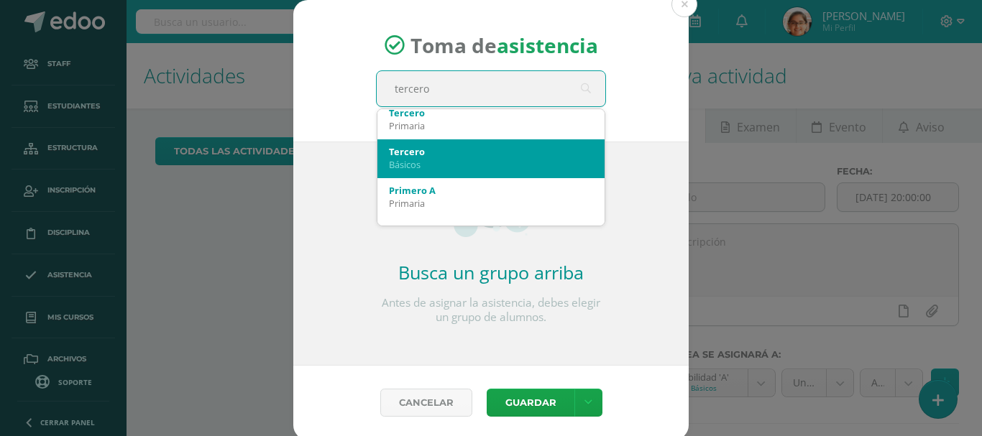
click at [519, 176] on div "Tercero Básicos" at bounding box center [491, 157] width 204 height 37
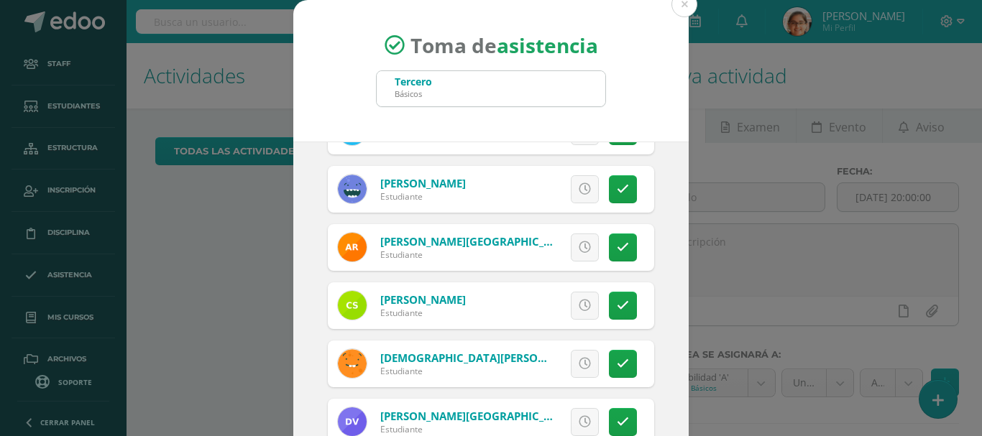
scroll to position [107, 0]
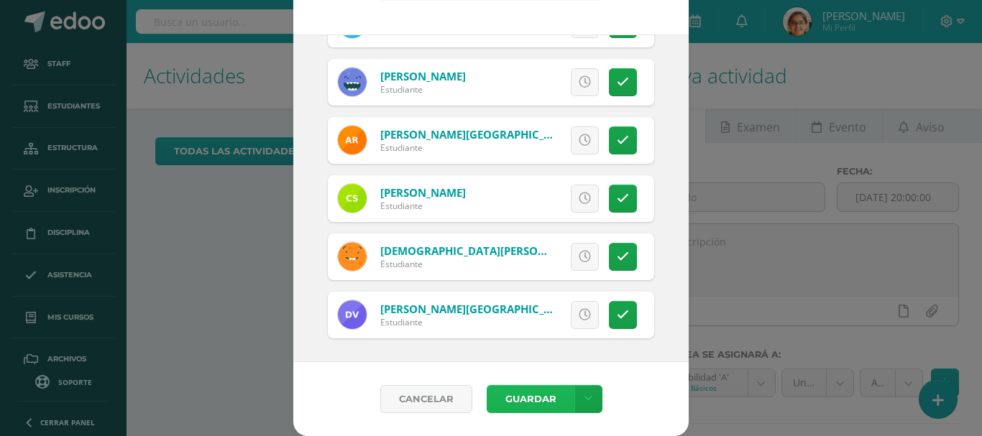
click at [537, 400] on button "Guardar" at bounding box center [531, 399] width 88 height 28
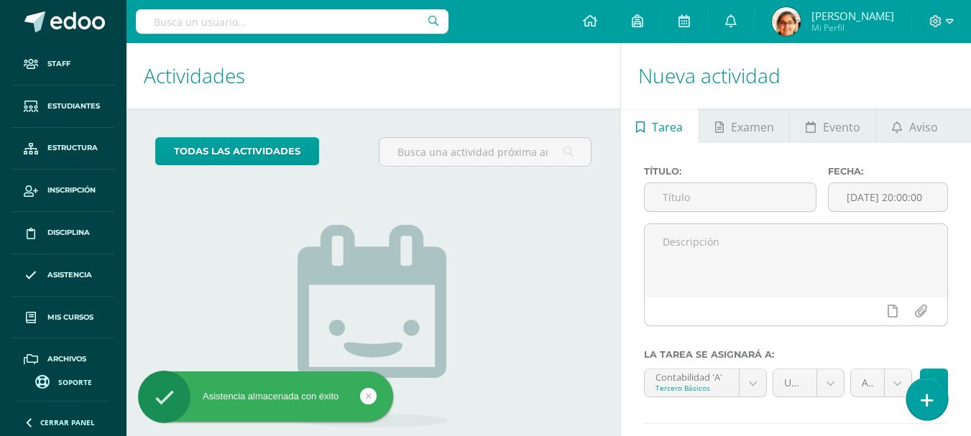
click at [931, 390] on link at bounding box center [926, 399] width 41 height 42
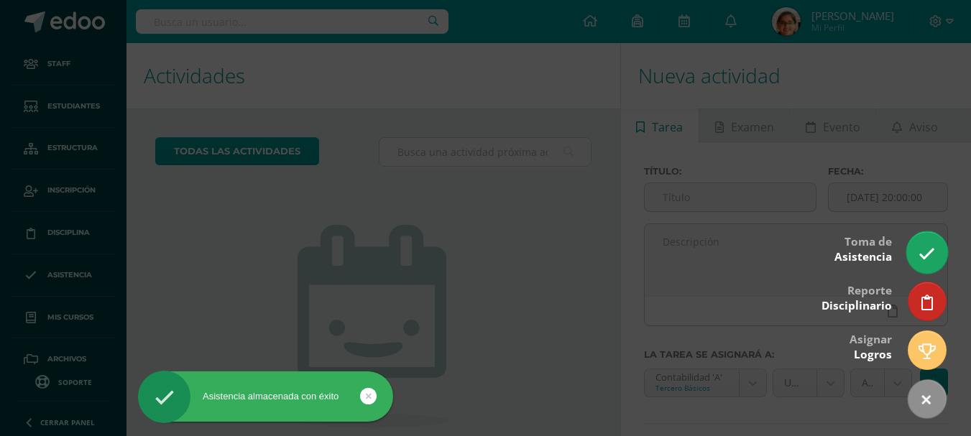
click at [933, 252] on icon at bounding box center [926, 254] width 17 height 17
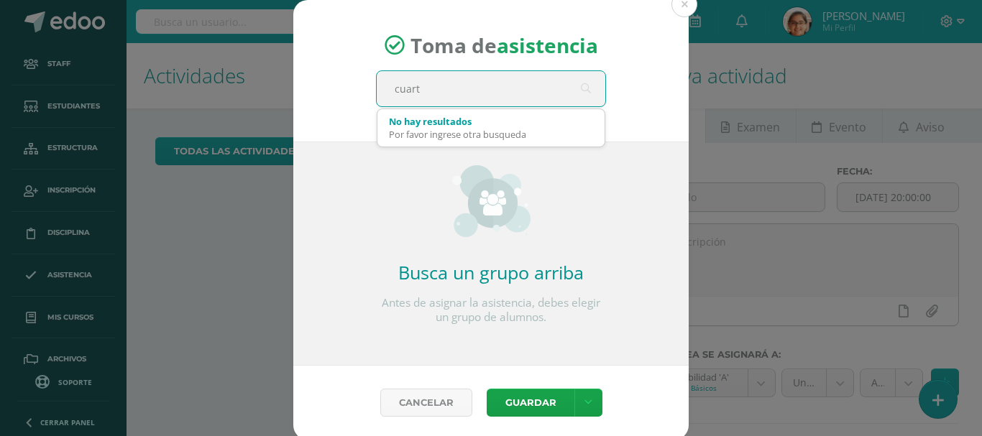
type input "cuarto"
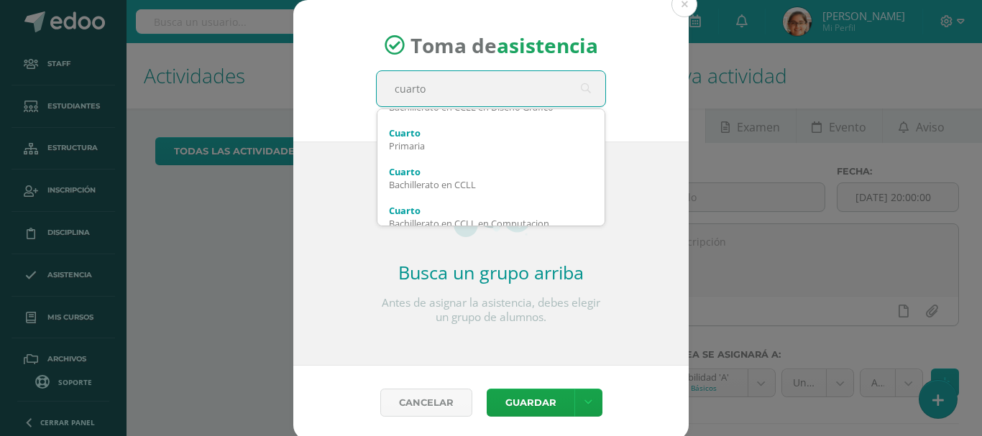
scroll to position [172, 0]
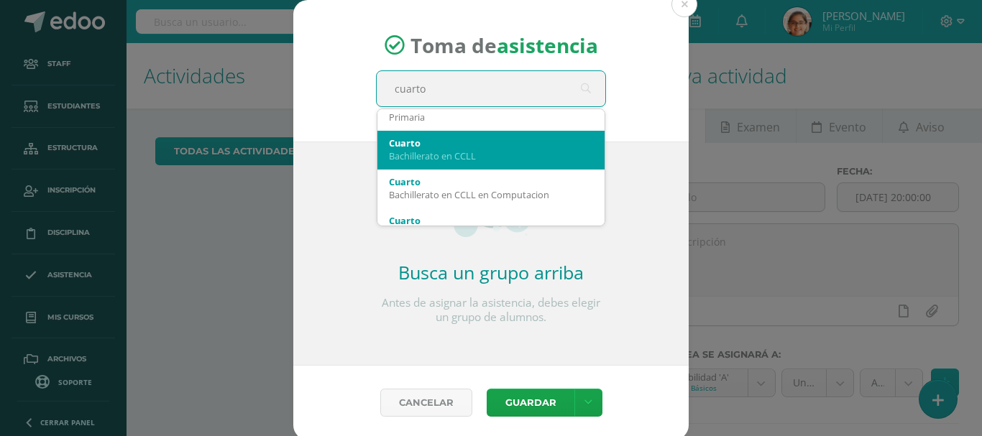
click at [533, 137] on div "Cuarto" at bounding box center [491, 143] width 204 height 13
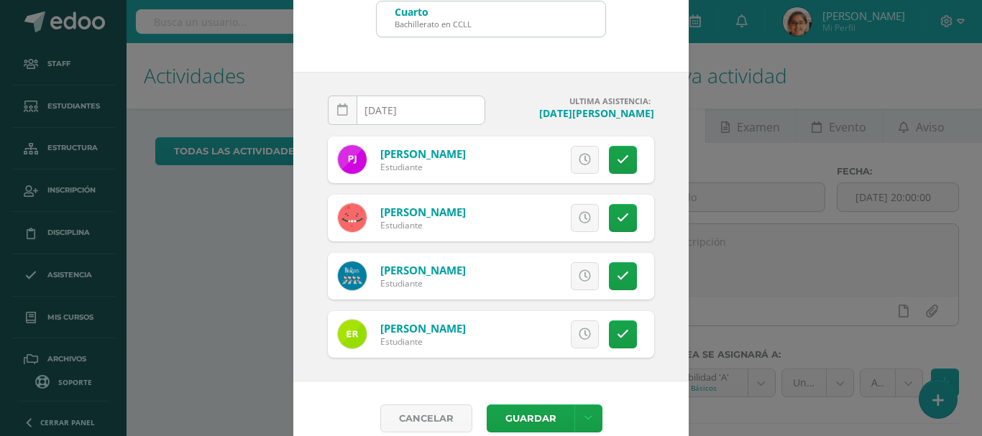
scroll to position [89, 0]
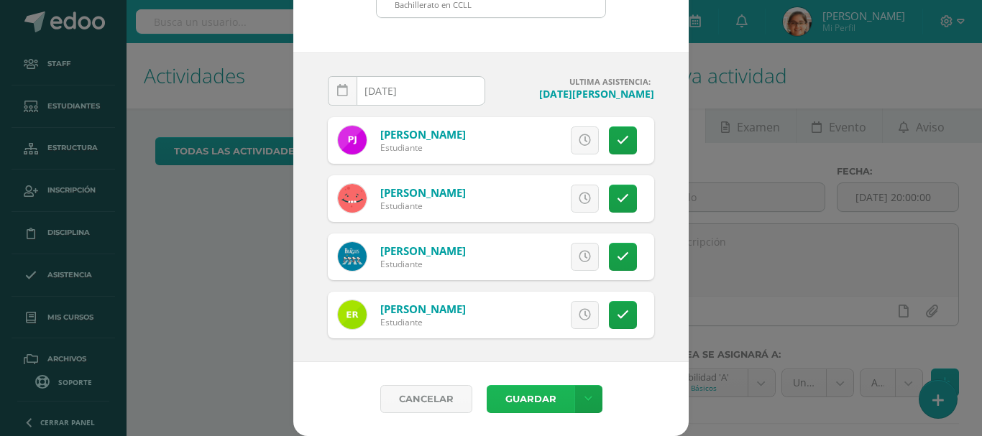
click at [512, 405] on button "Guardar" at bounding box center [531, 399] width 88 height 28
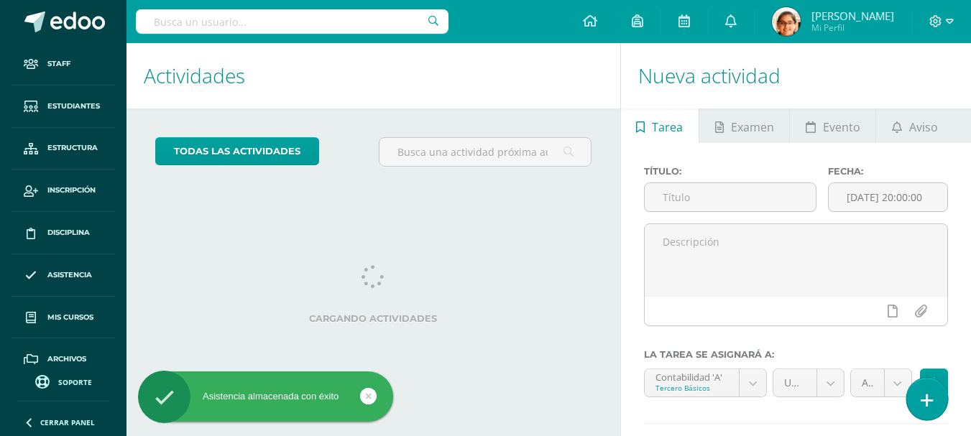
click at [932, 406] on icon at bounding box center [927, 400] width 13 height 17
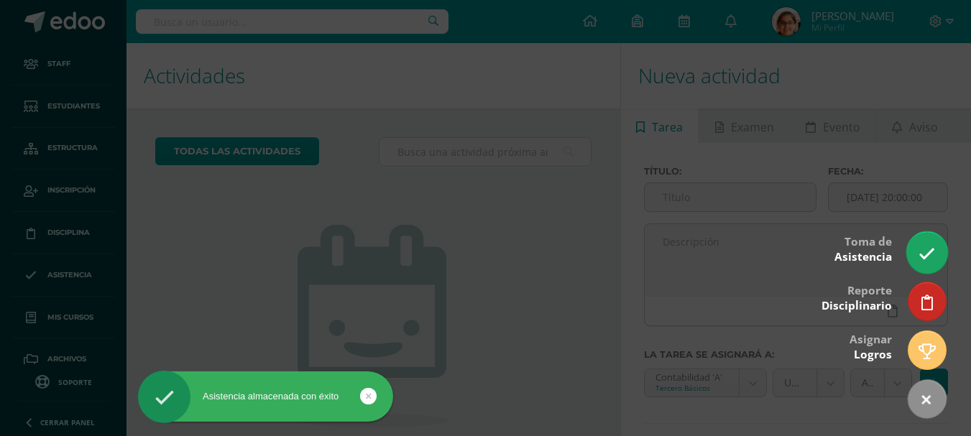
click at [931, 251] on icon at bounding box center [926, 254] width 17 height 17
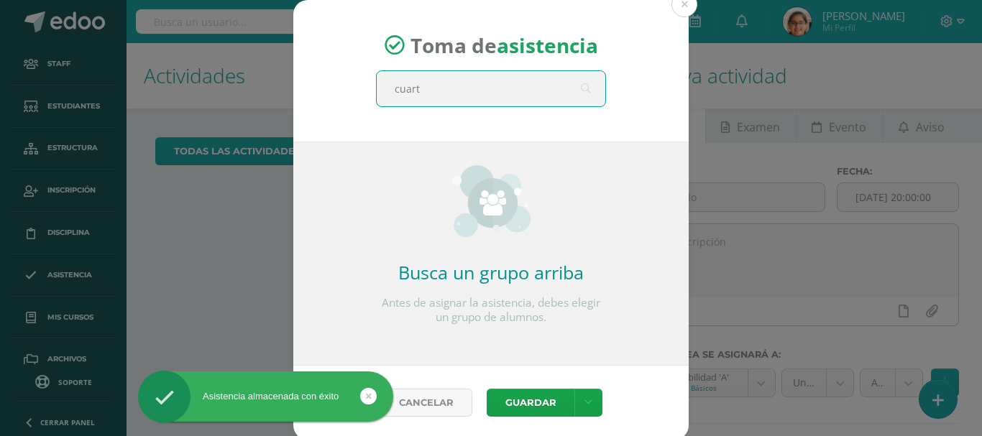
type input "cuarto"
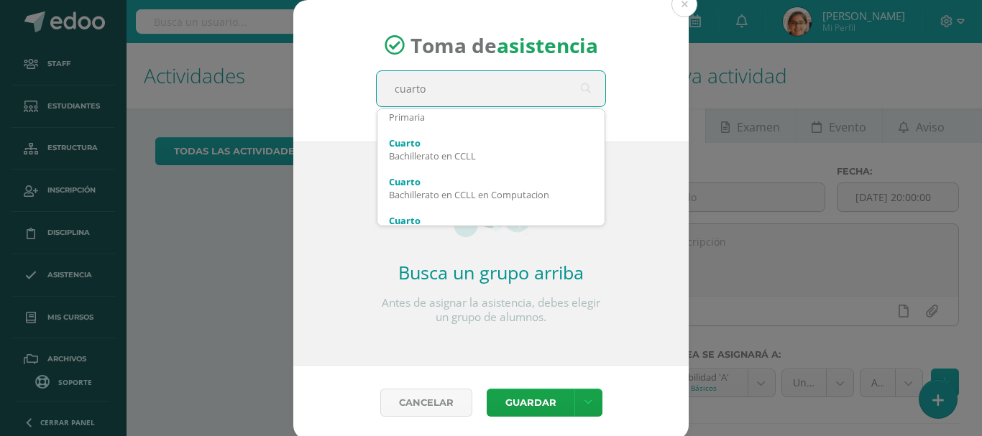
scroll to position [201, 0]
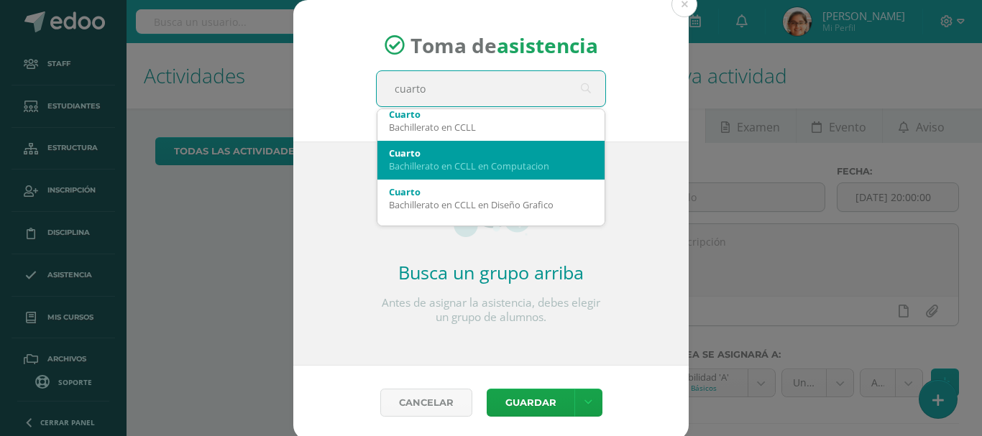
click at [539, 172] on div "Bachillerato en CCLL en Computacion" at bounding box center [491, 166] width 204 height 13
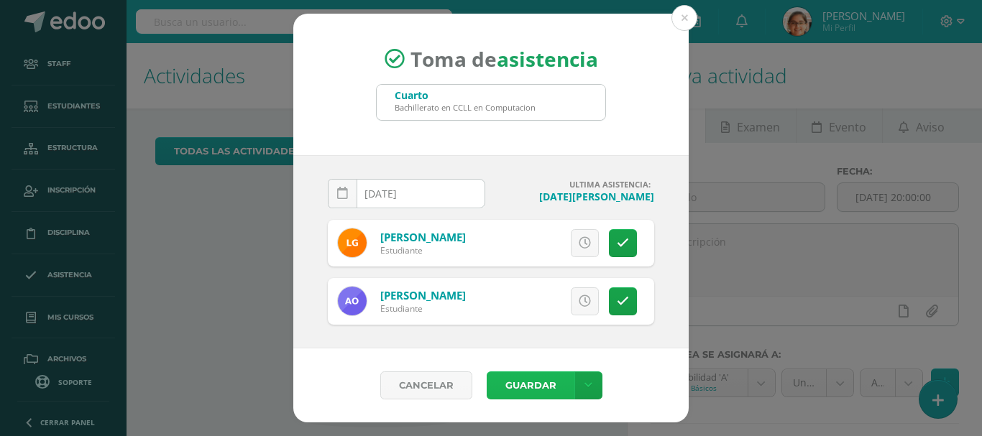
click at [555, 386] on button "Guardar" at bounding box center [531, 386] width 88 height 28
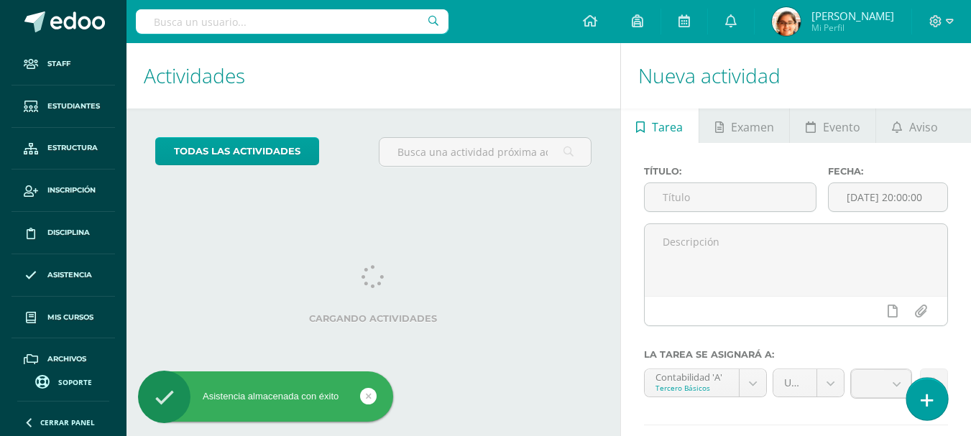
click at [934, 390] on link at bounding box center [926, 399] width 41 height 42
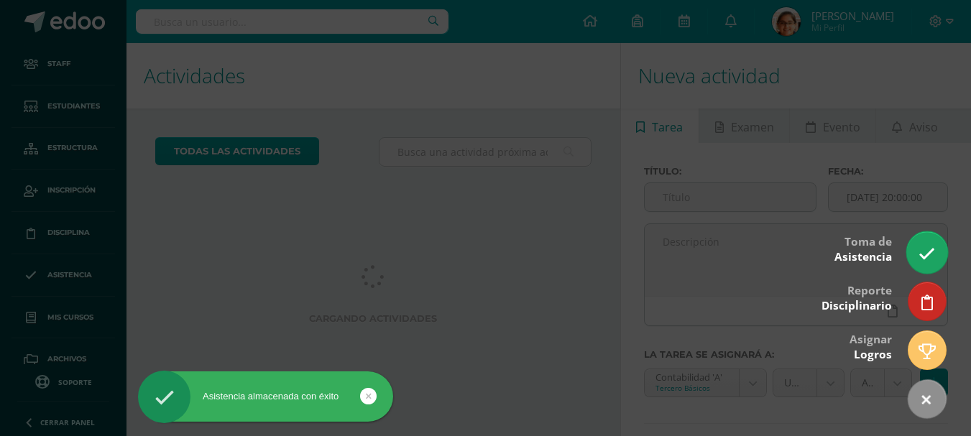
click at [916, 254] on link at bounding box center [926, 252] width 41 height 42
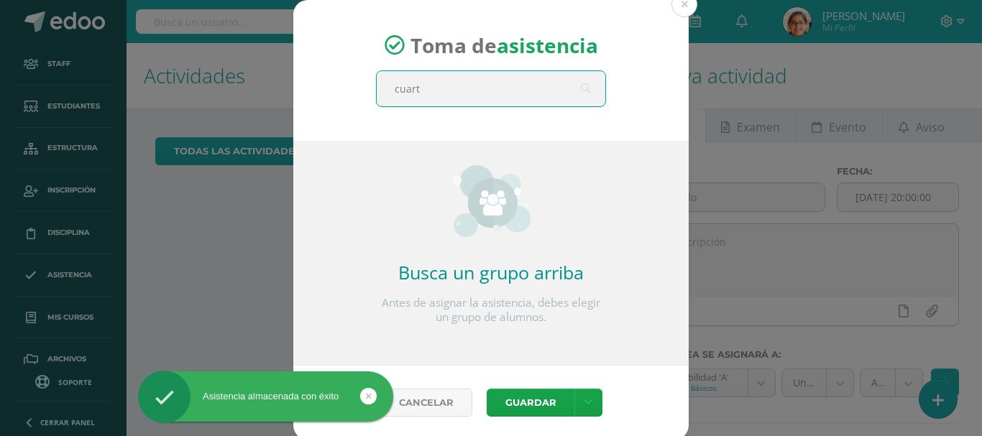
type input "cuarto"
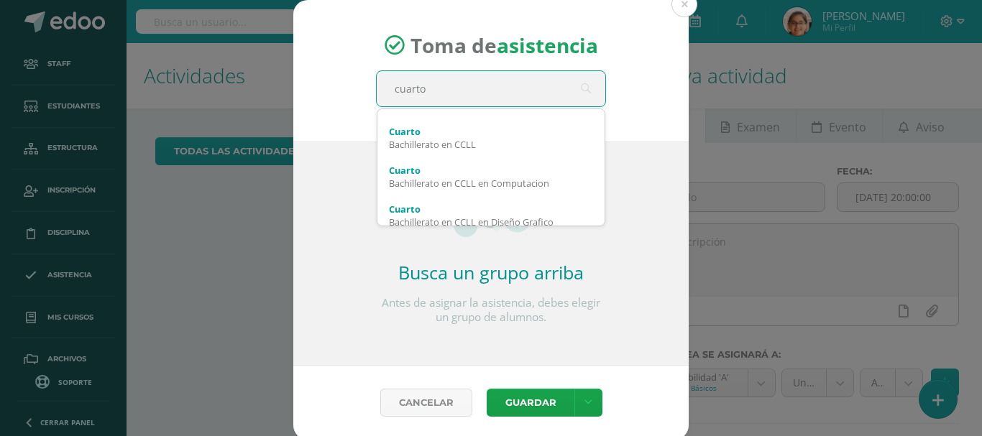
scroll to position [201, 0]
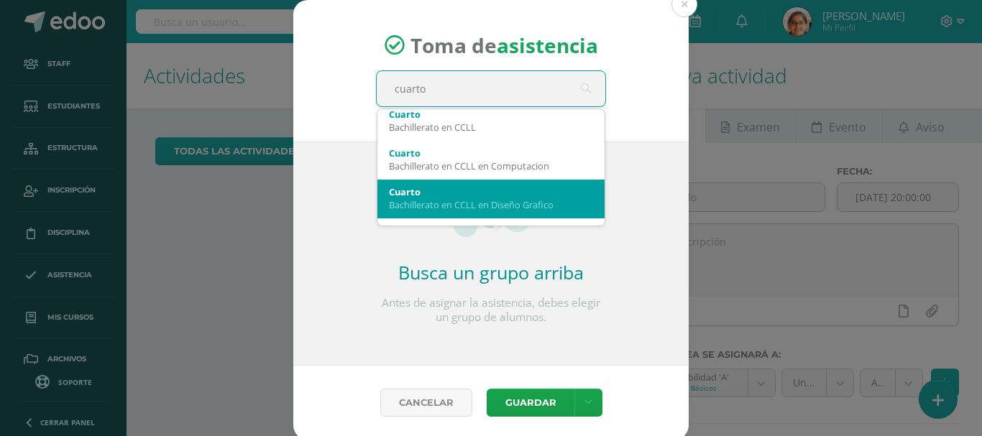
click at [558, 210] on div "Bachillerato en CCLL en Diseño Grafico" at bounding box center [491, 204] width 204 height 13
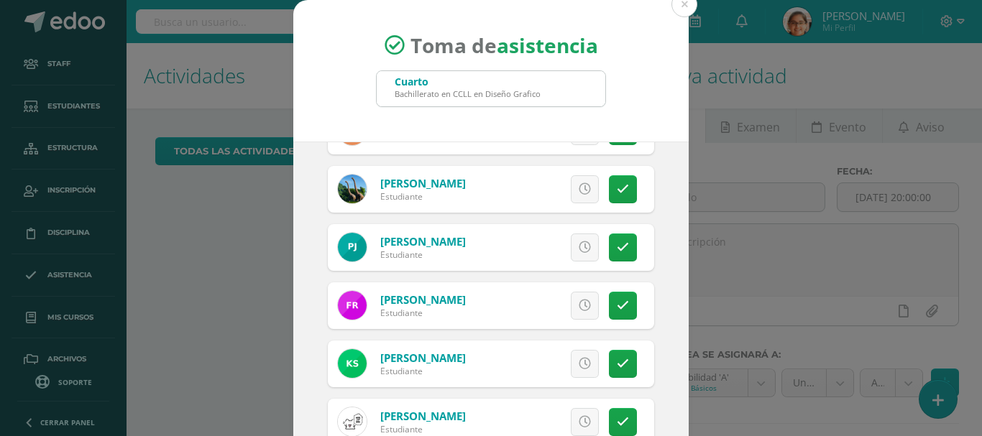
scroll to position [107, 0]
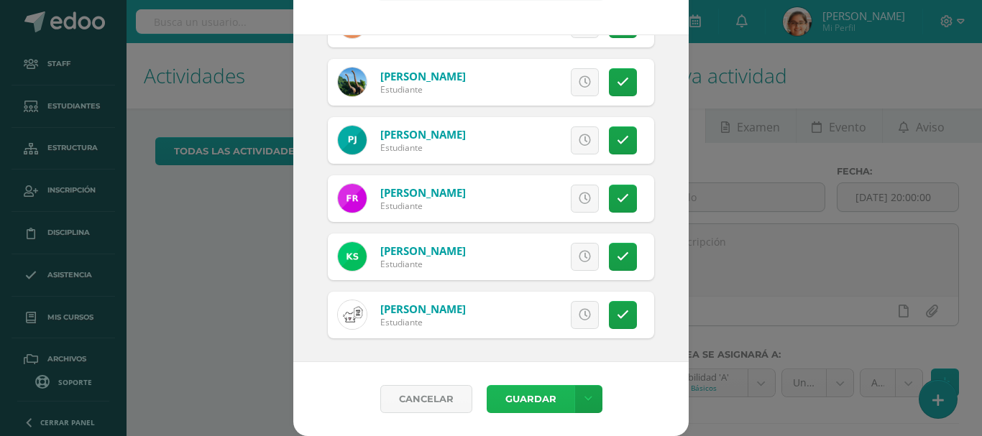
click at [521, 401] on button "Guardar" at bounding box center [531, 399] width 88 height 28
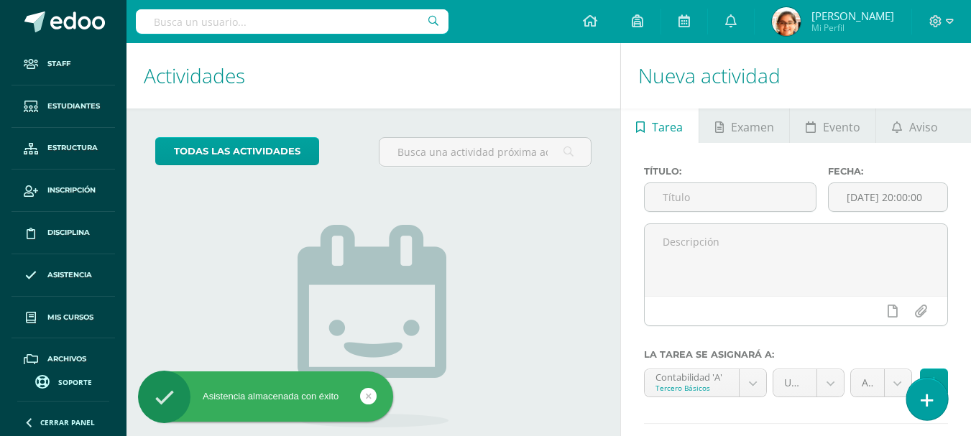
click at [926, 395] on icon at bounding box center [927, 400] width 13 height 17
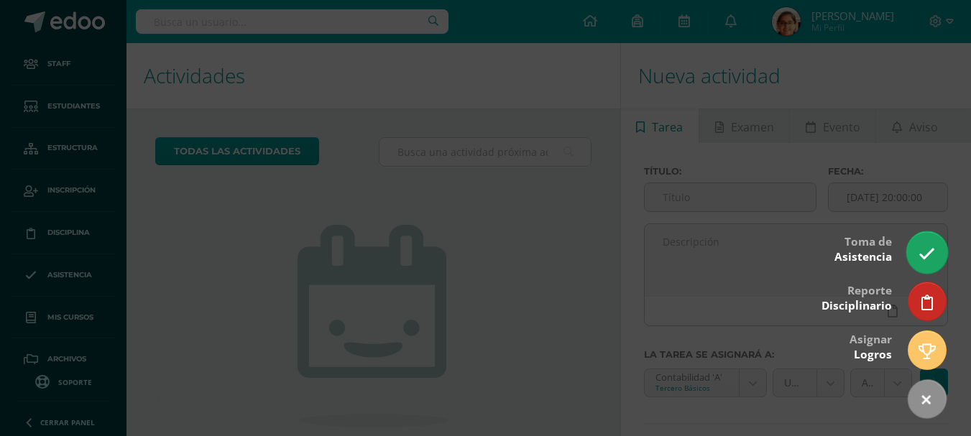
click at [930, 256] on icon at bounding box center [926, 254] width 17 height 17
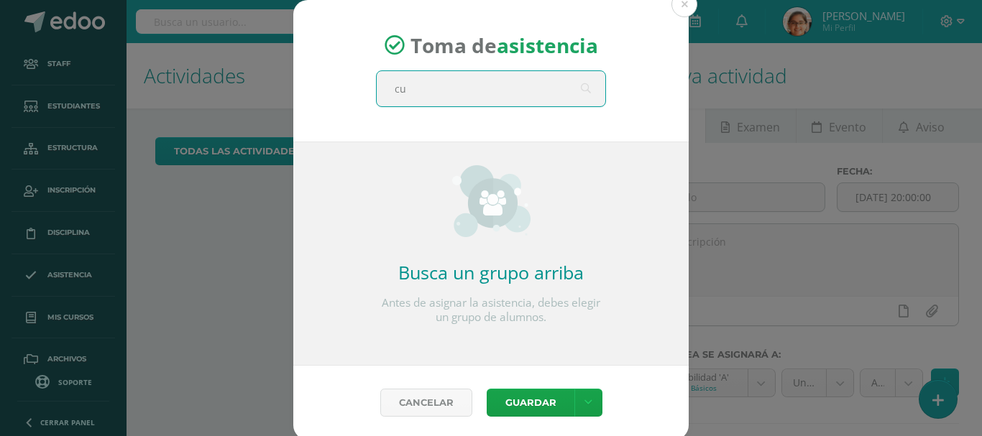
type input "c"
type input "quinto"
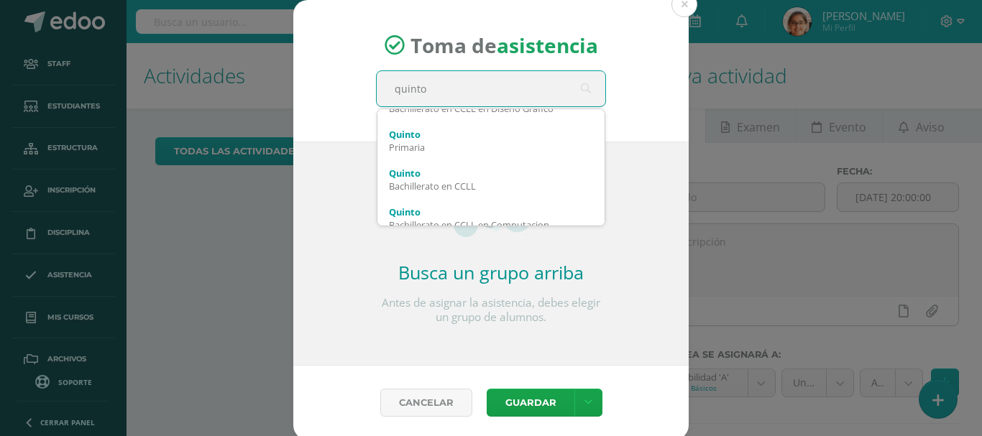
scroll to position [144, 0]
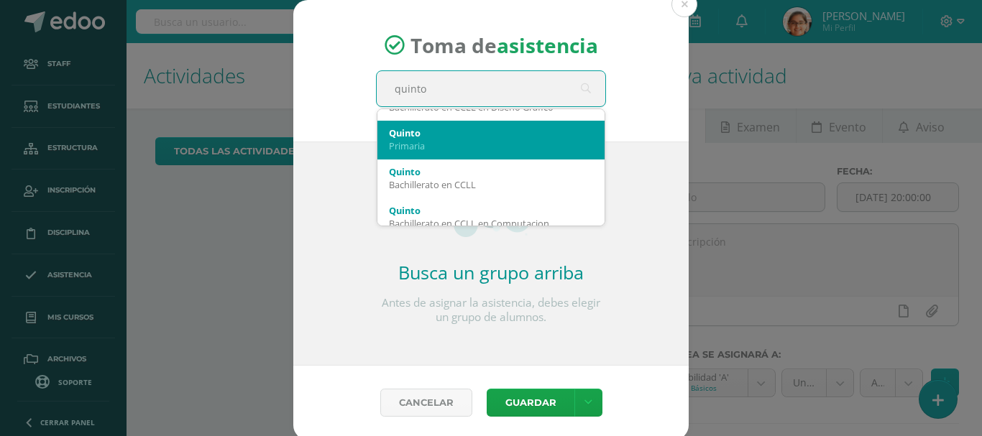
click at [430, 157] on div "Quinto Primaria" at bounding box center [491, 139] width 204 height 37
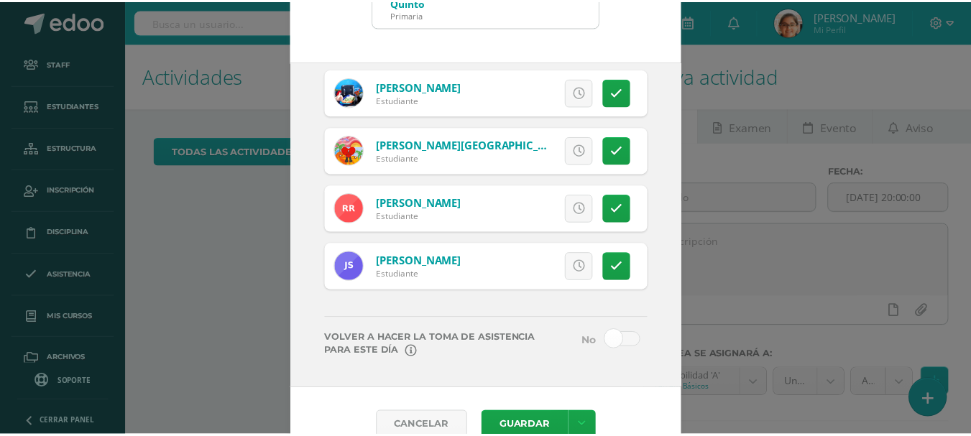
scroll to position [107, 0]
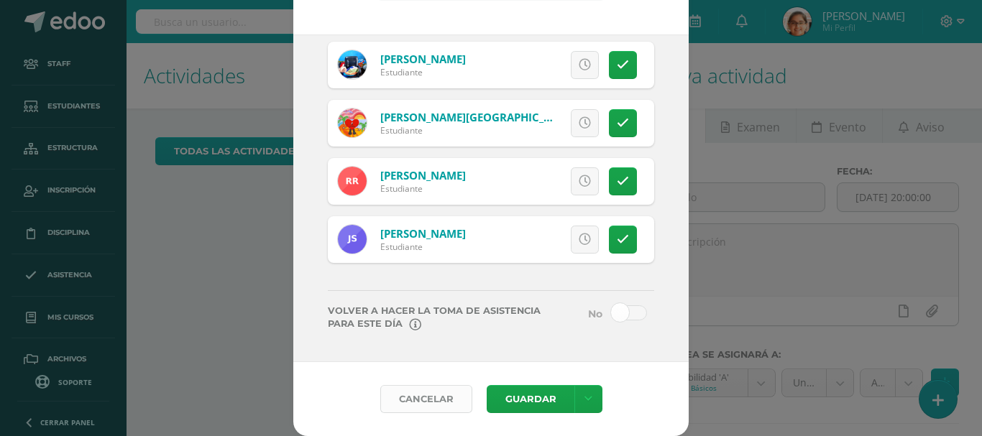
click at [427, 403] on link "Cancelar" at bounding box center [426, 399] width 92 height 28
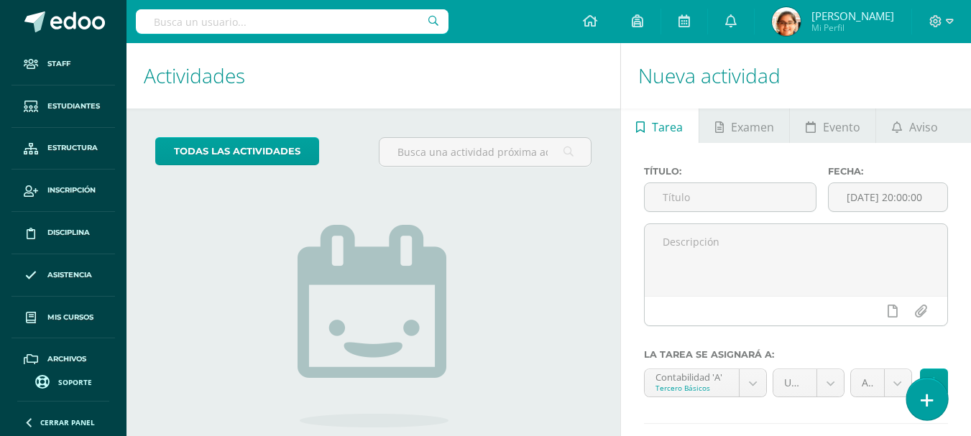
click at [921, 398] on icon at bounding box center [927, 400] width 13 height 17
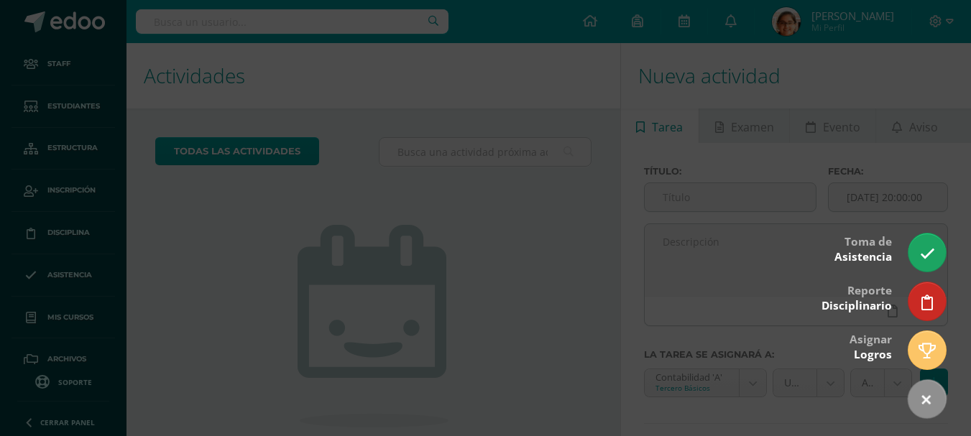
click at [926, 273] on div at bounding box center [485, 218] width 971 height 436
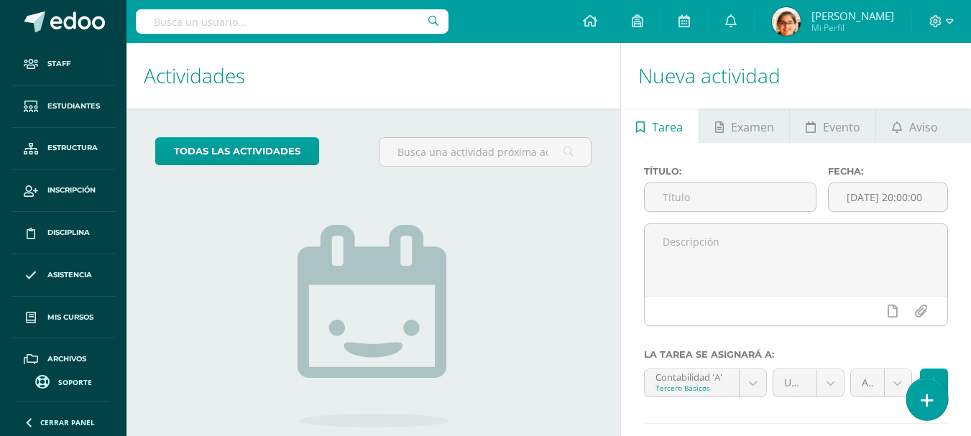
click at [932, 402] on icon at bounding box center [927, 400] width 13 height 17
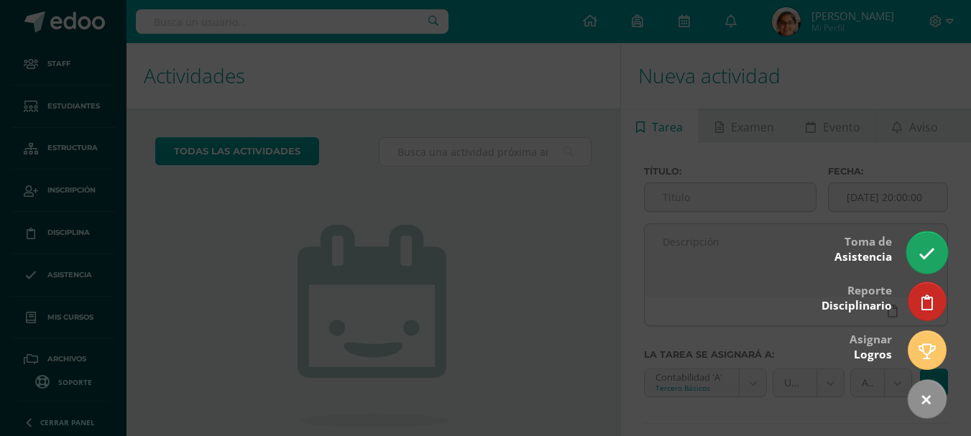
click at [914, 258] on link at bounding box center [926, 252] width 41 height 42
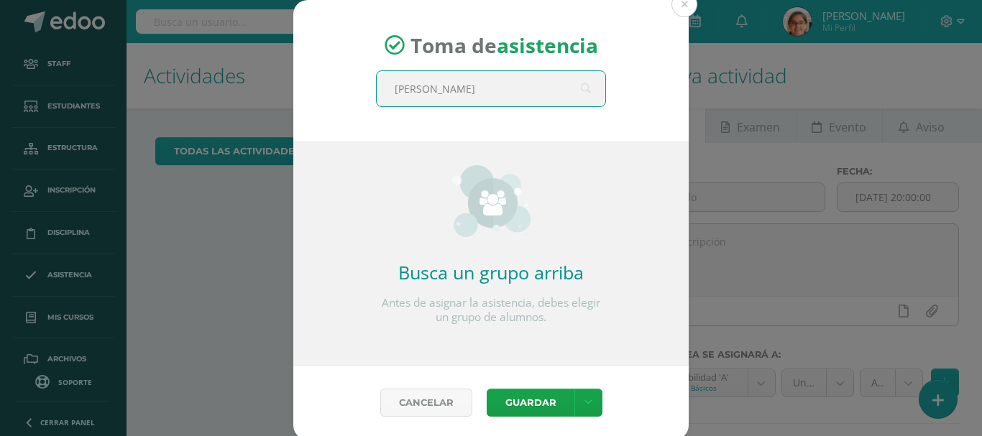
type input "quinto"
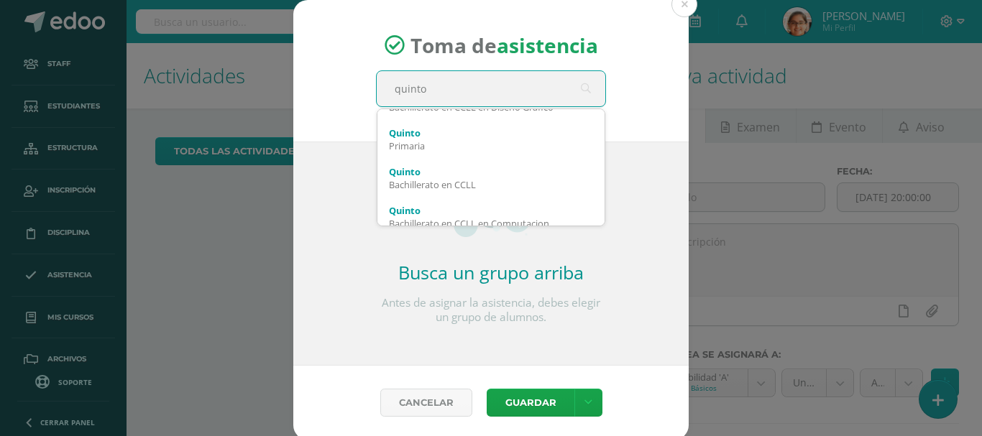
scroll to position [172, 0]
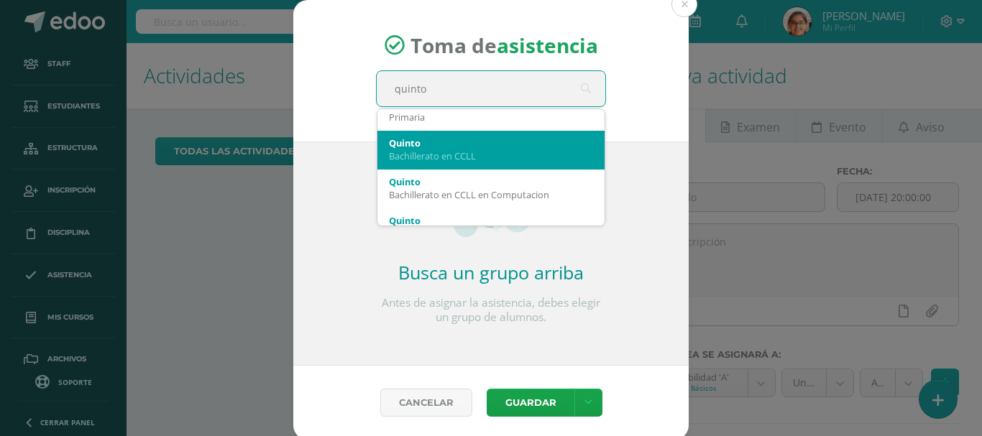
click at [469, 154] on div "Bachillerato en CCLL" at bounding box center [491, 155] width 204 height 13
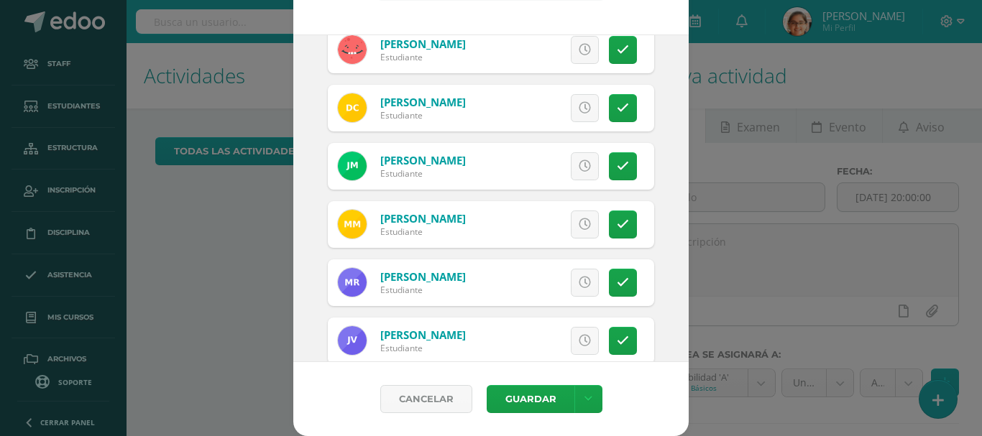
scroll to position [98, 0]
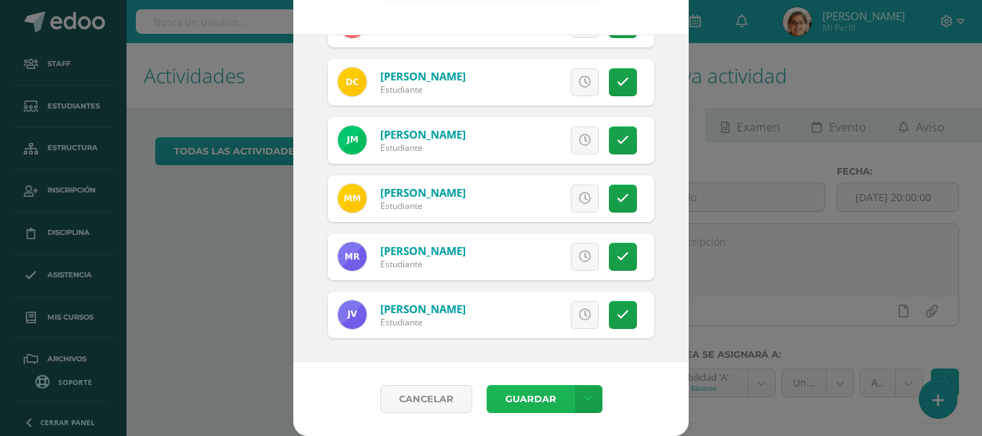
click at [542, 391] on button "Guardar" at bounding box center [531, 399] width 88 height 28
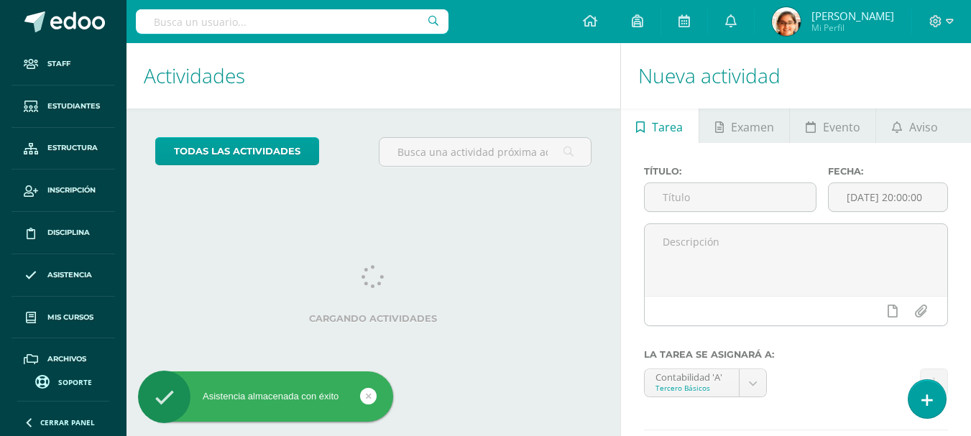
click at [942, 401] on link at bounding box center [926, 399] width 37 height 38
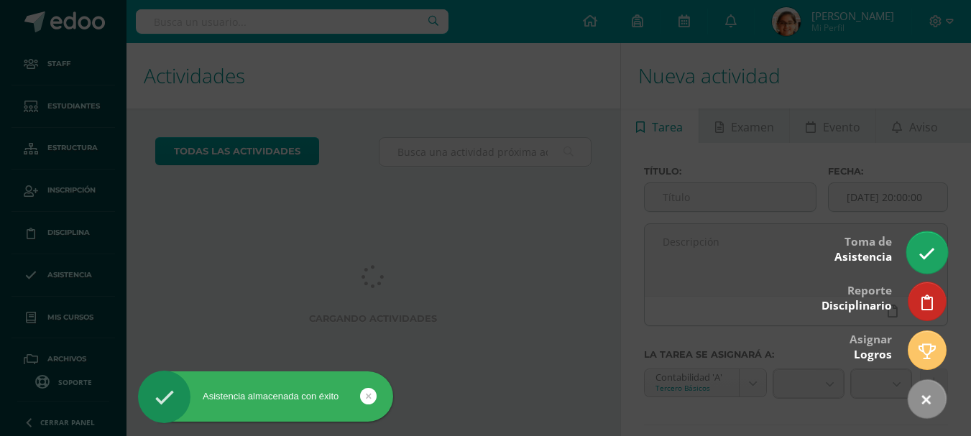
click at [931, 240] on link at bounding box center [926, 252] width 41 height 42
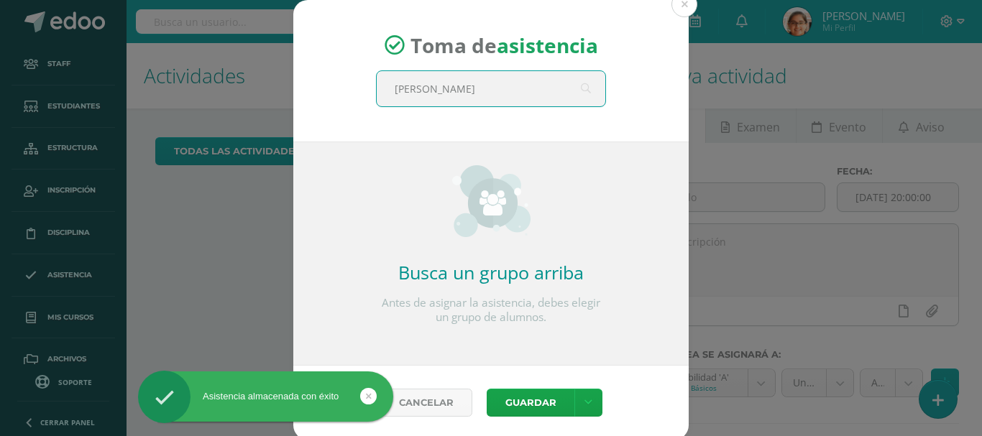
type input "quinto"
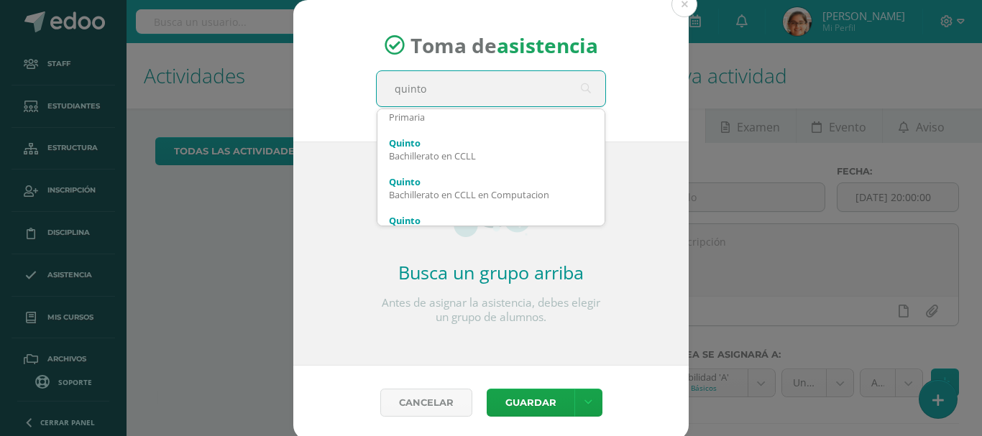
scroll to position [201, 0]
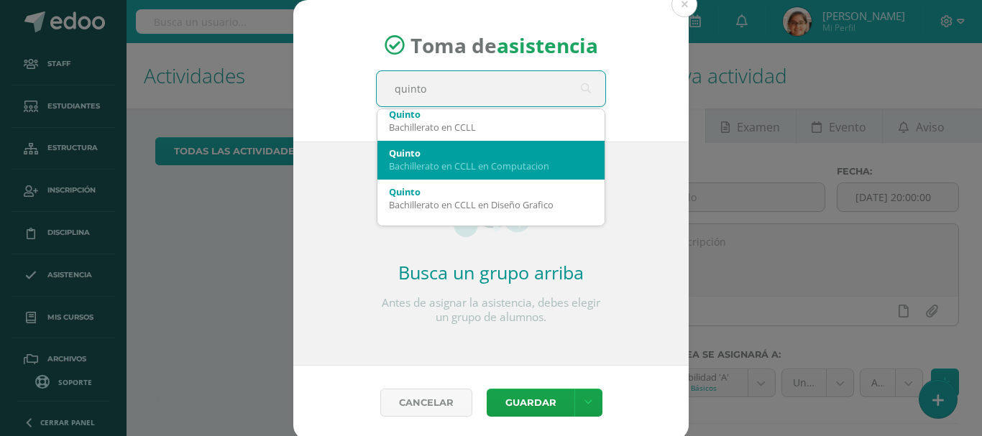
click at [540, 178] on div "Quinto Bachillerato en CCLL en Computacion" at bounding box center [491, 159] width 204 height 37
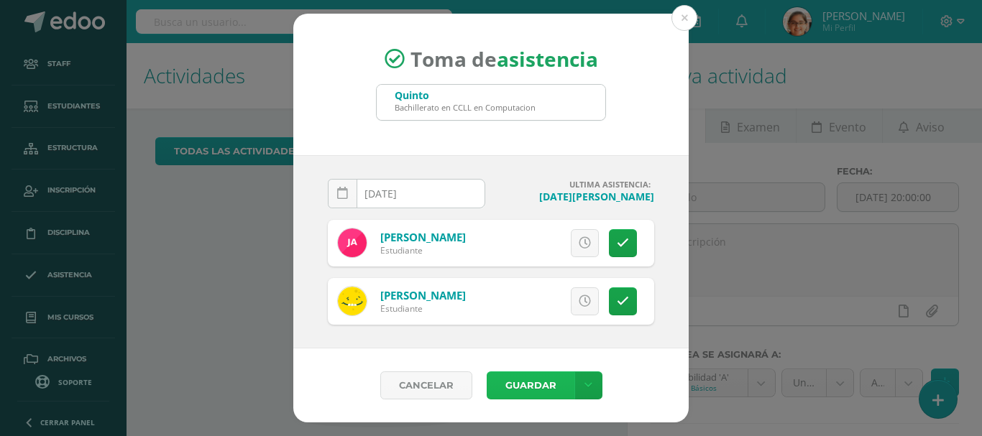
click at [553, 384] on button "Guardar" at bounding box center [531, 386] width 88 height 28
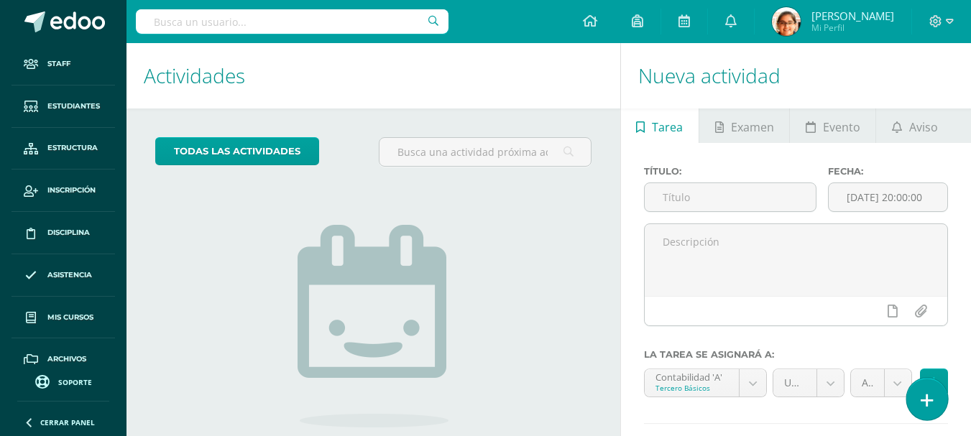
click at [933, 397] on link at bounding box center [926, 399] width 41 height 42
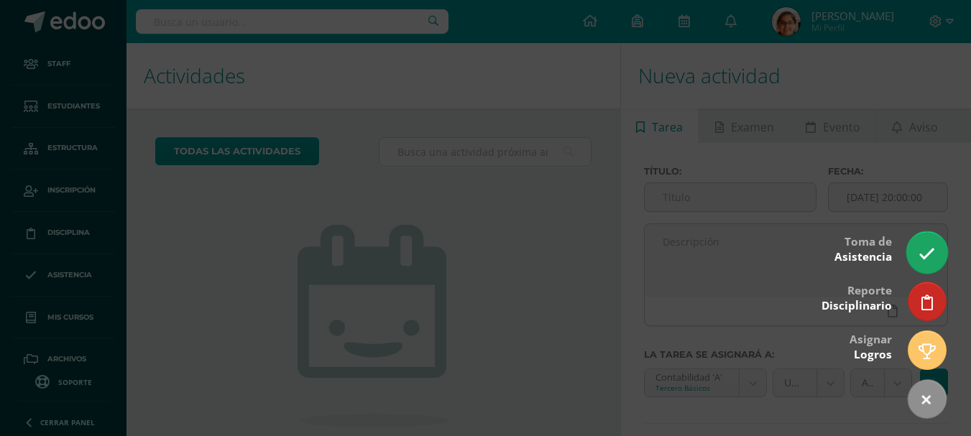
click at [918, 249] on link at bounding box center [926, 252] width 41 height 42
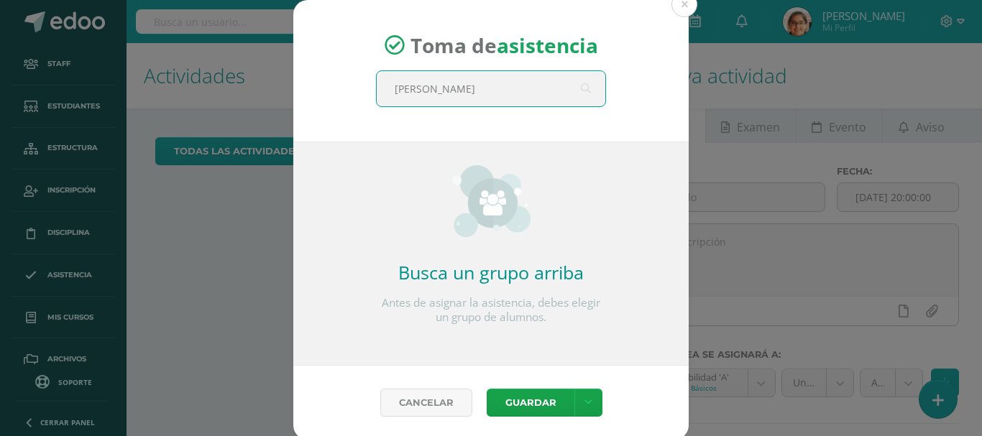
type input "quinto"
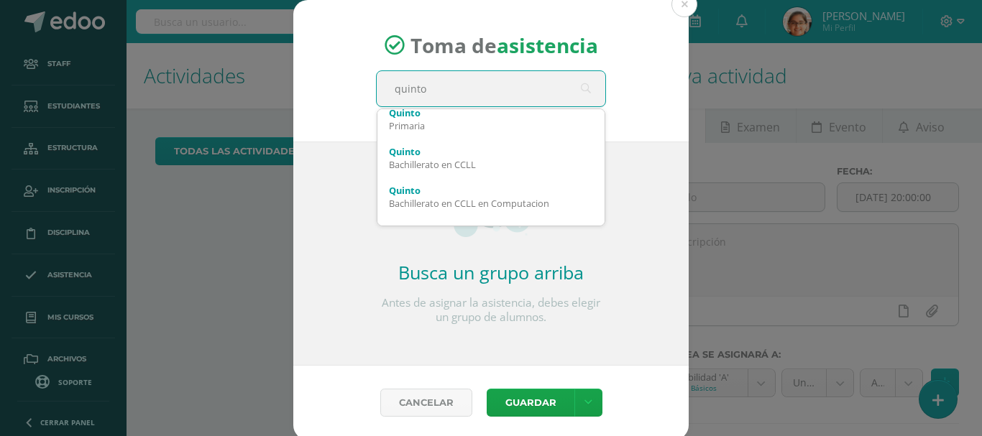
scroll to position [172, 0]
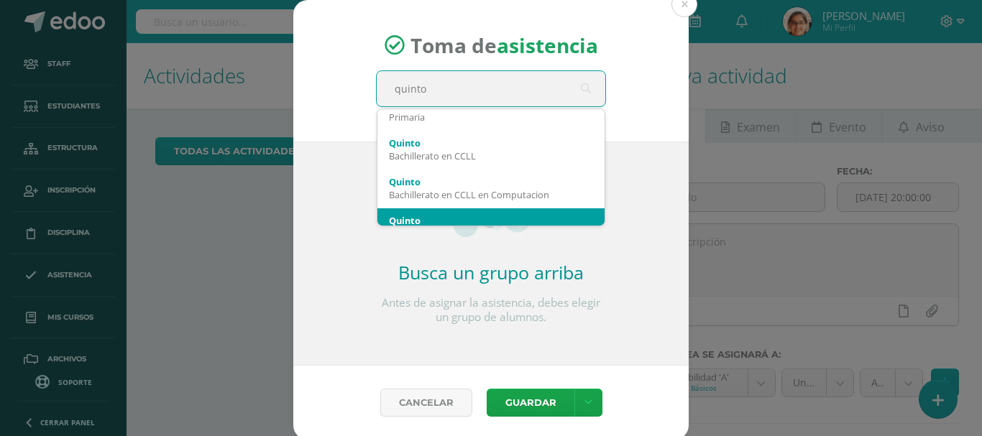
click at [524, 214] on div "Quinto" at bounding box center [491, 220] width 204 height 13
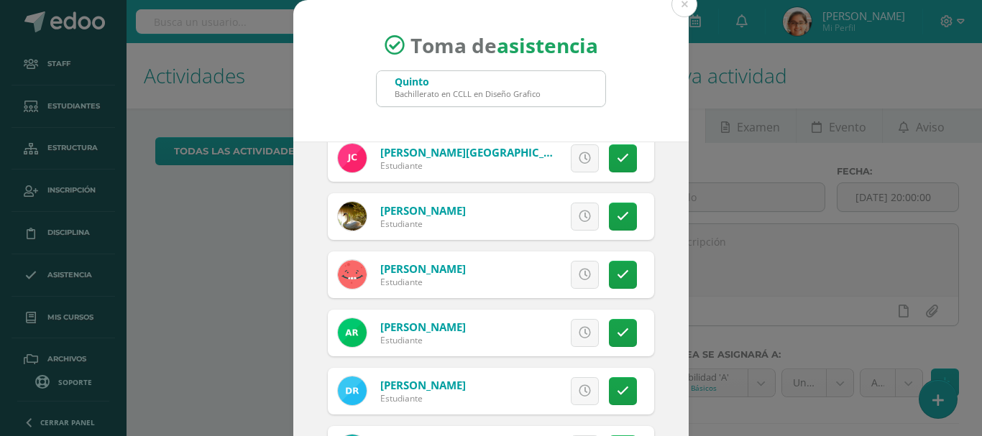
scroll to position [98, 0]
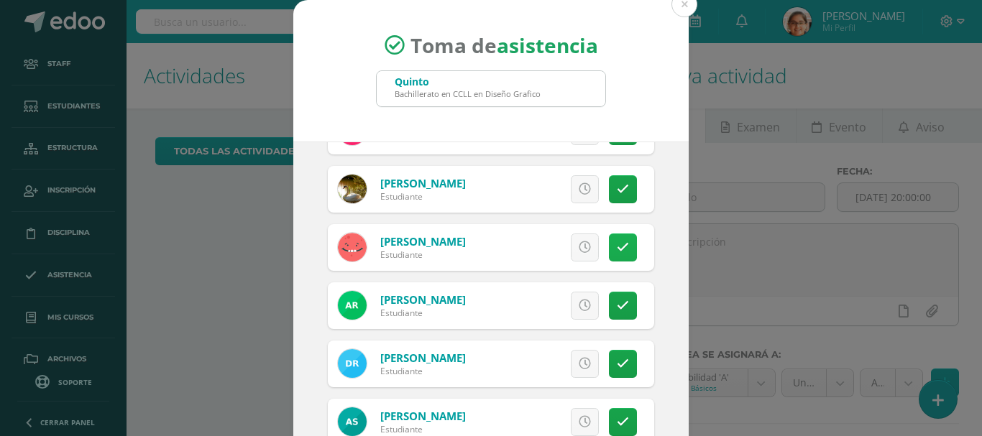
click at [615, 236] on link at bounding box center [623, 248] width 28 height 28
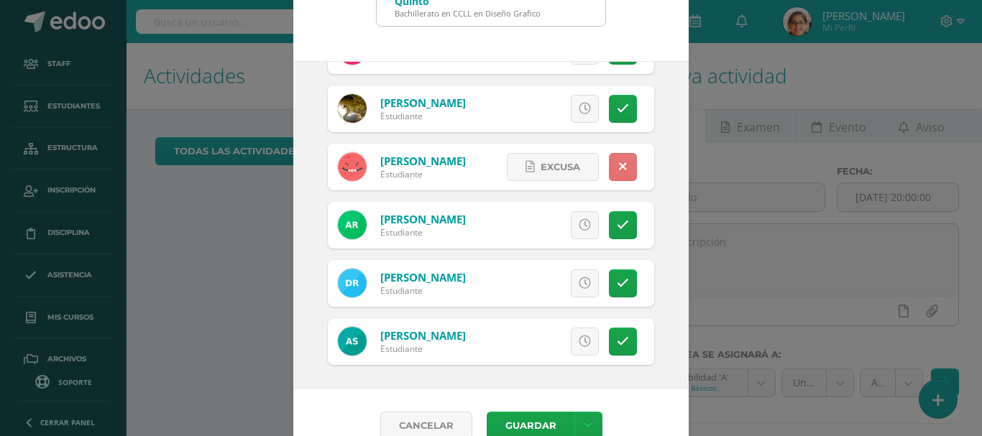
scroll to position [107, 0]
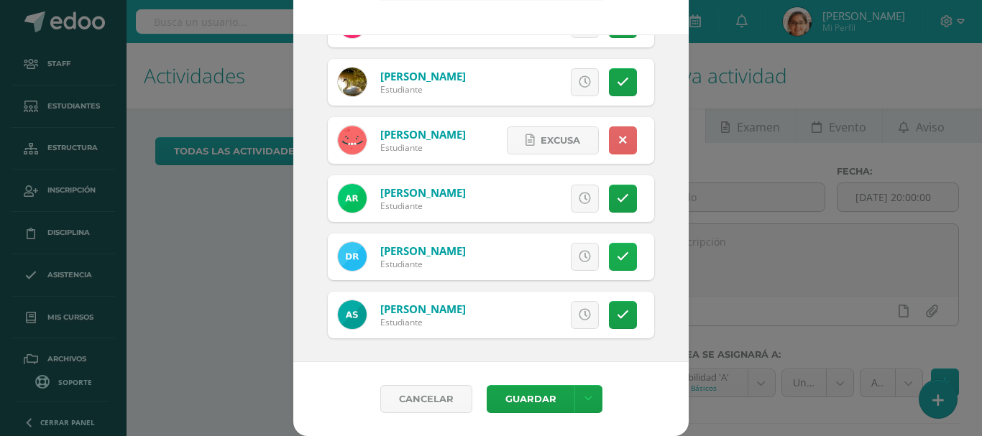
click at [617, 262] on icon at bounding box center [623, 257] width 12 height 12
click at [531, 399] on button "Guardar" at bounding box center [531, 399] width 88 height 28
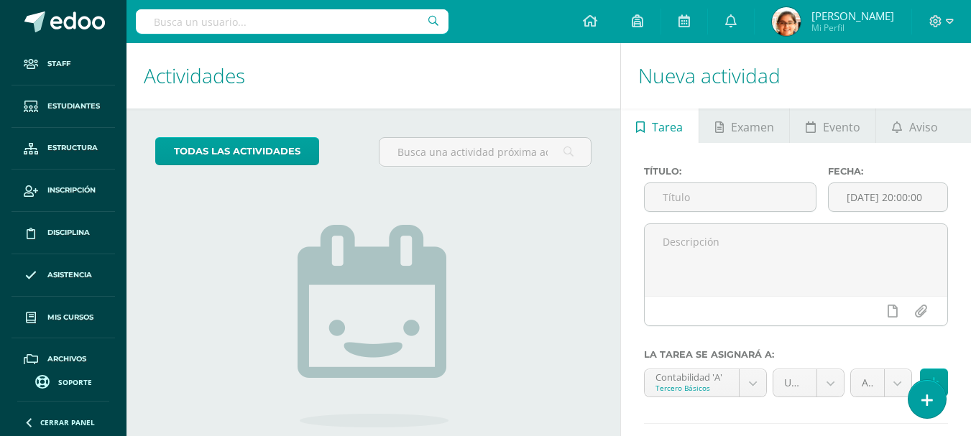
click at [230, 24] on input "text" at bounding box center [292, 21] width 313 height 24
type input "mate"
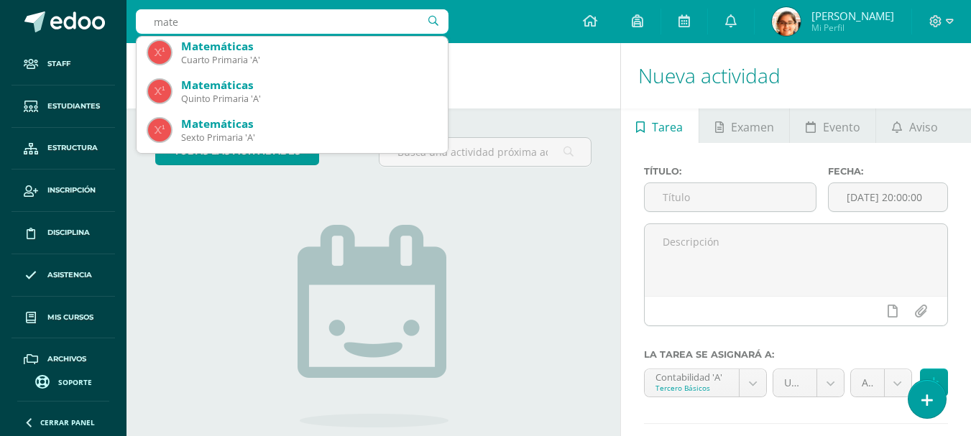
scroll to position [239, 0]
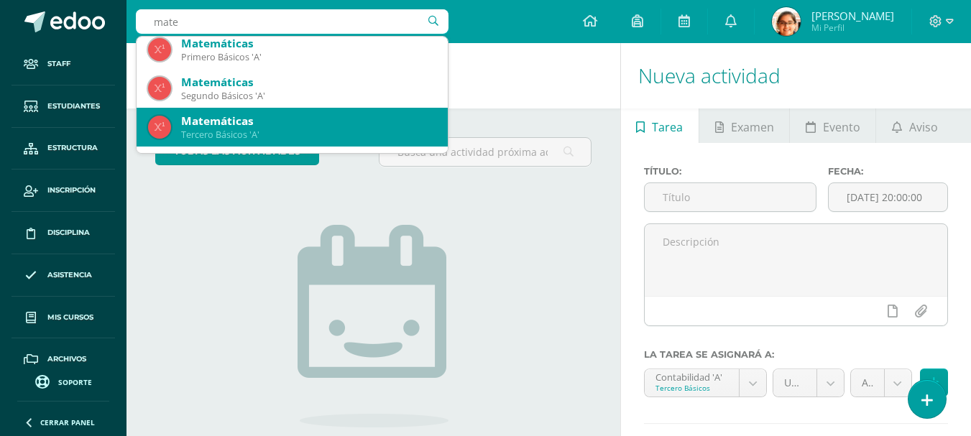
click at [268, 135] on div "Tercero Básicos 'A'" at bounding box center [308, 135] width 255 height 12
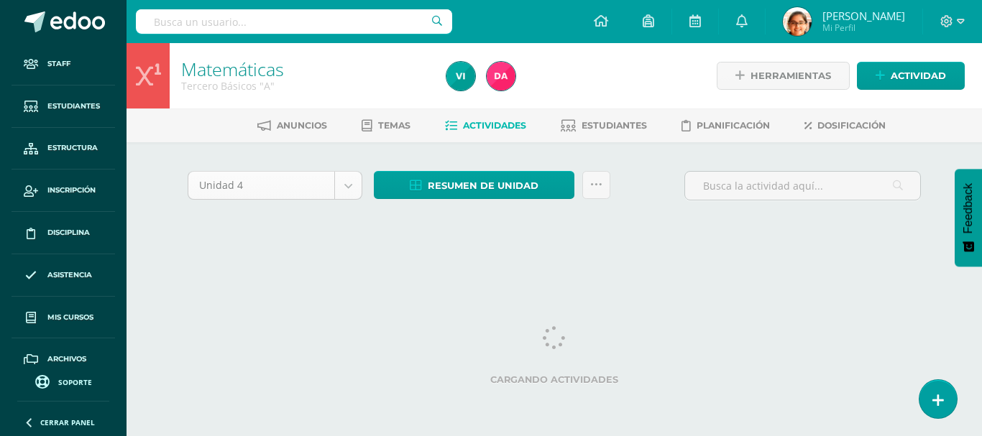
click at [326, 191] on body "Staff Estudiantes Estructura Inscripción Disciplina Asistencia Mis cursos Archi…" at bounding box center [491, 134] width 982 height 268
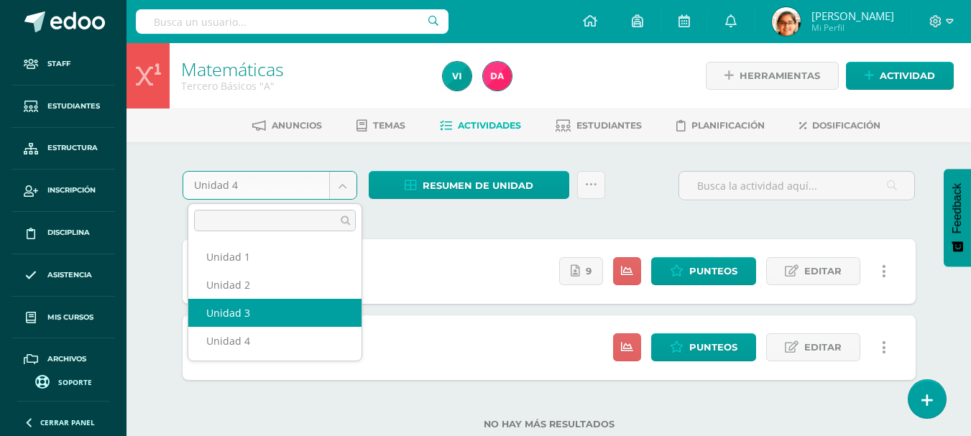
select select "Unidad 3"
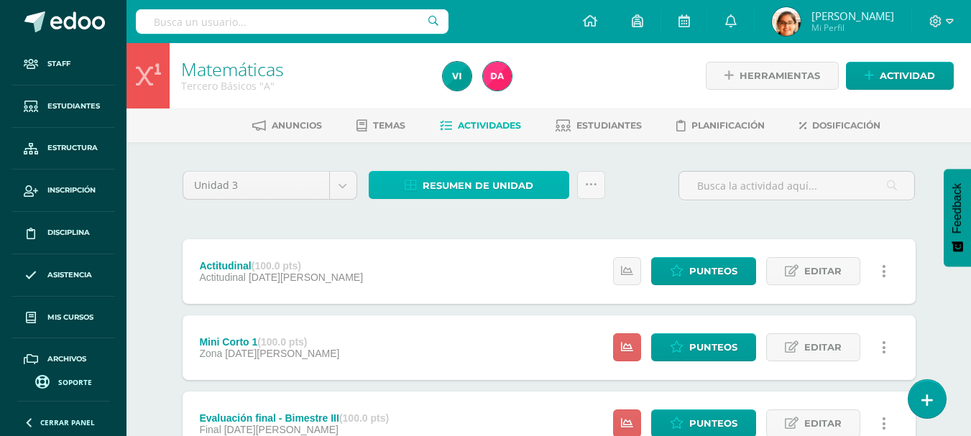
click at [469, 191] on span "Resumen de unidad" at bounding box center [478, 185] width 111 height 27
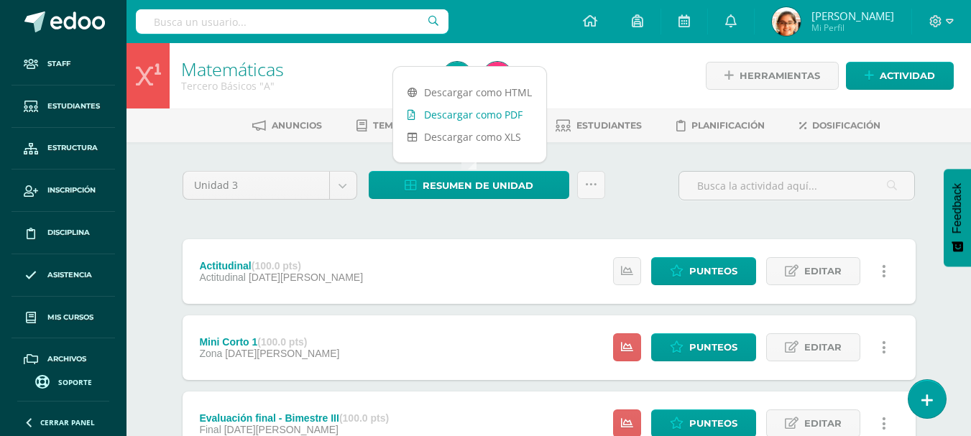
click at [459, 116] on link "Descargar como PDF" at bounding box center [469, 114] width 153 height 22
click at [351, 205] on div "Unidad 3 Unidad 1 Unidad 2 Unidad 3 Unidad 4" at bounding box center [270, 191] width 186 height 41
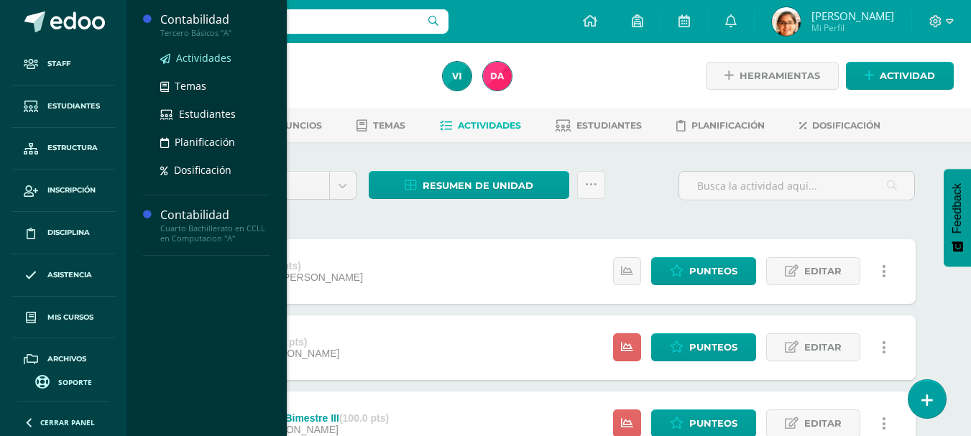
click at [211, 59] on span "Actividades" at bounding box center [203, 58] width 55 height 14
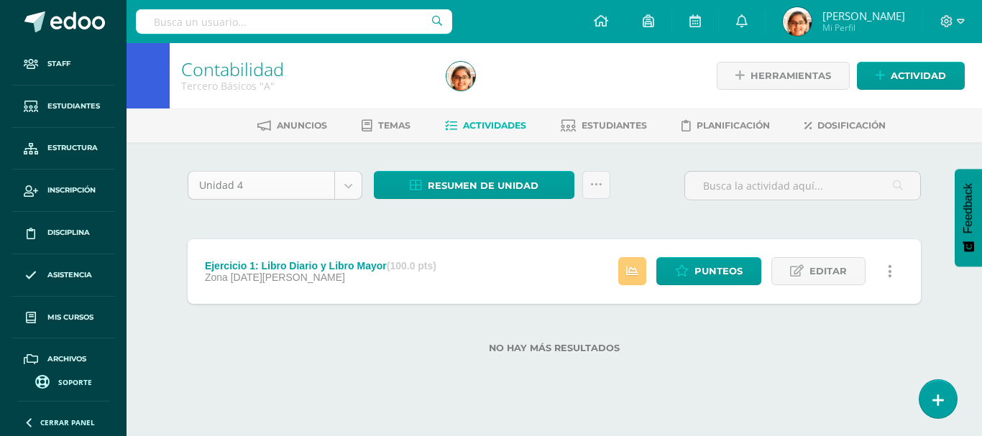
click at [288, 189] on body "Staff Estudiantes Estructura Inscripción Disciplina Asistencia Mis cursos Archi…" at bounding box center [491, 200] width 982 height 400
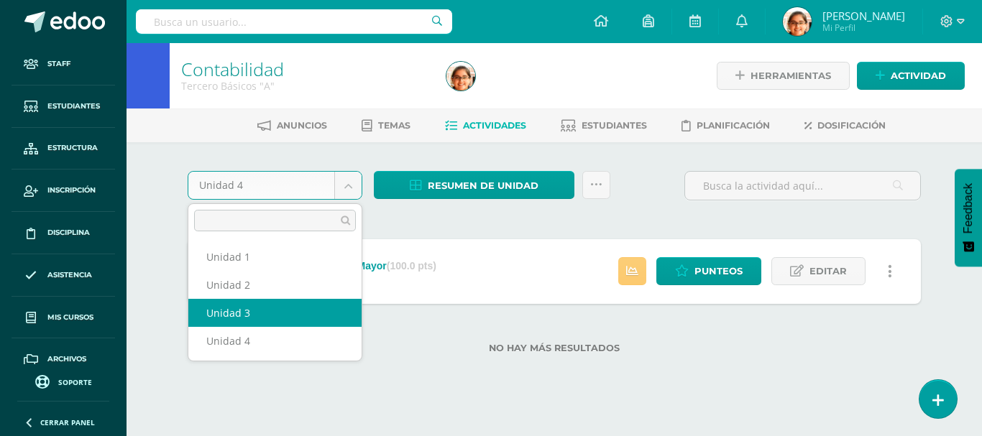
select select "Unidad 3"
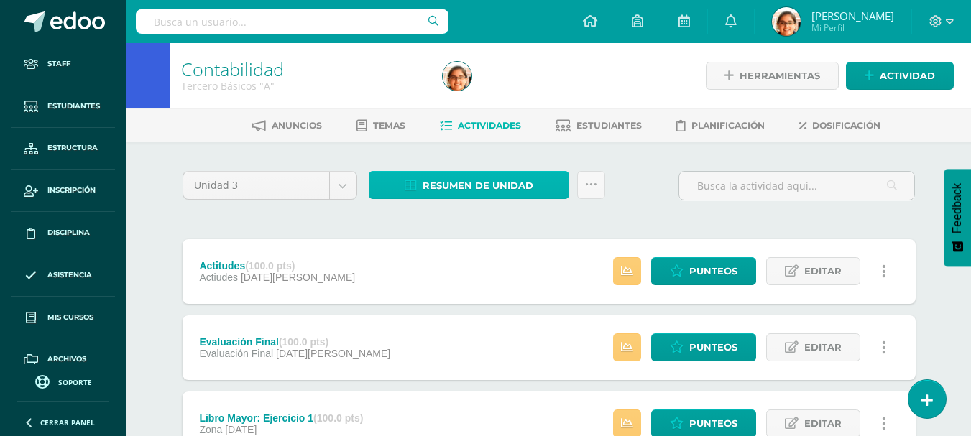
click at [448, 187] on span "Resumen de unidad" at bounding box center [478, 185] width 111 height 27
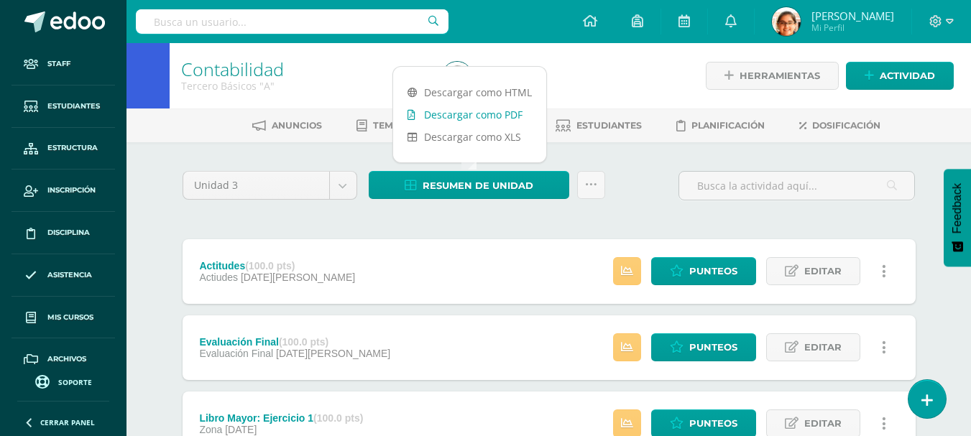
click at [491, 118] on link "Descargar como PDF" at bounding box center [469, 114] width 153 height 22
click at [175, 126] on ul "Anuncios Temas Actividades Estudiantes Planificación Dosificación" at bounding box center [566, 126] width 844 height 24
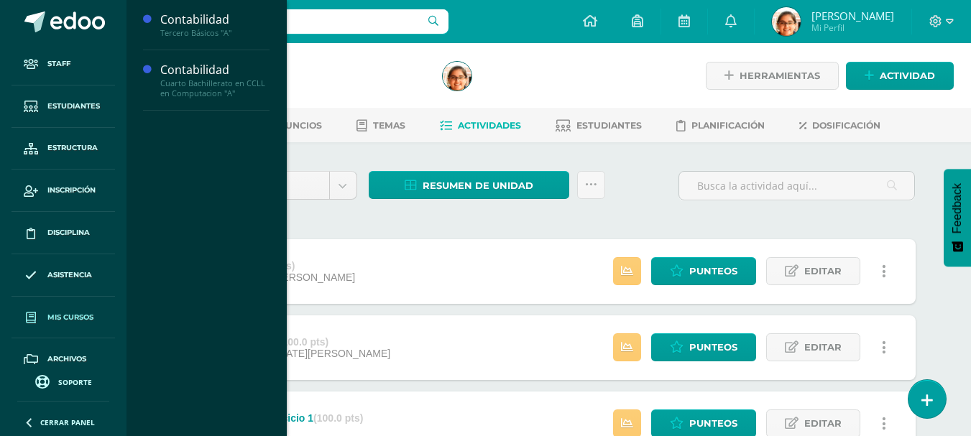
scroll to position [59, 0]
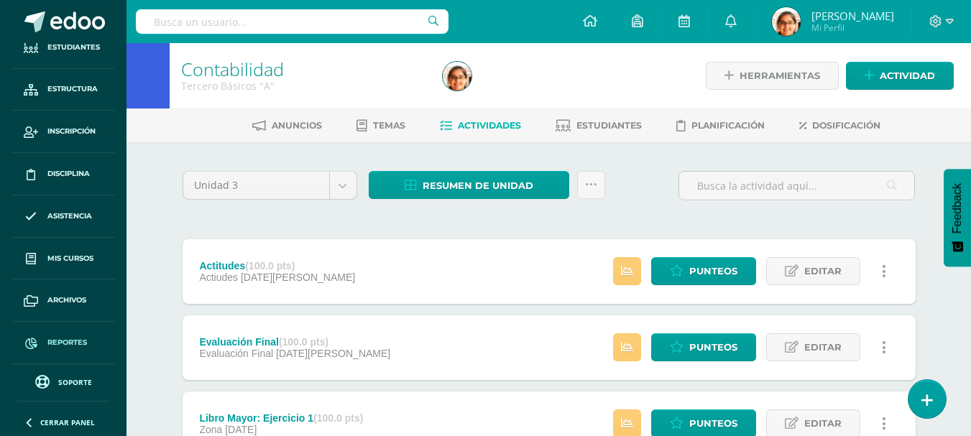
click at [68, 345] on span "Reportes" at bounding box center [67, 342] width 40 height 11
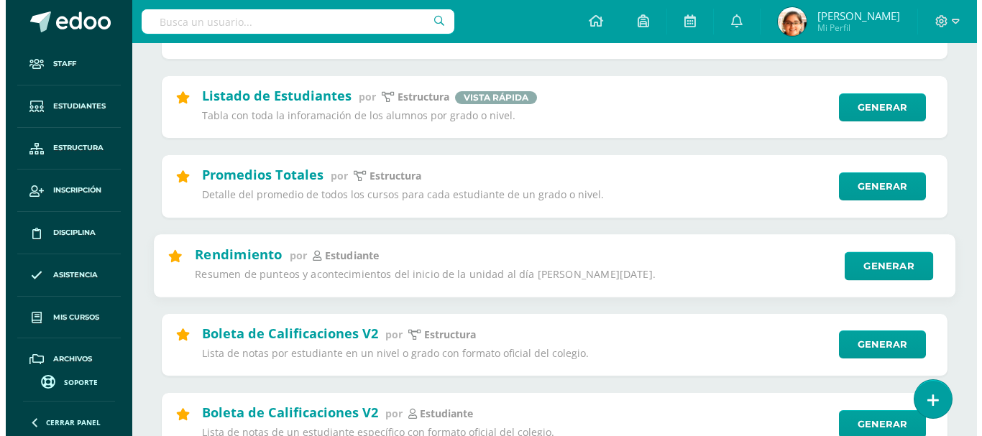
scroll to position [599, 0]
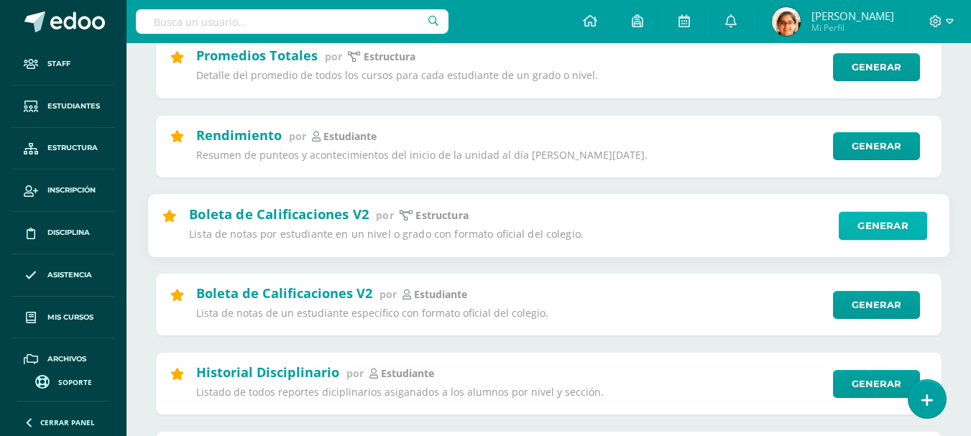
click at [853, 221] on link "Generar" at bounding box center [883, 225] width 88 height 29
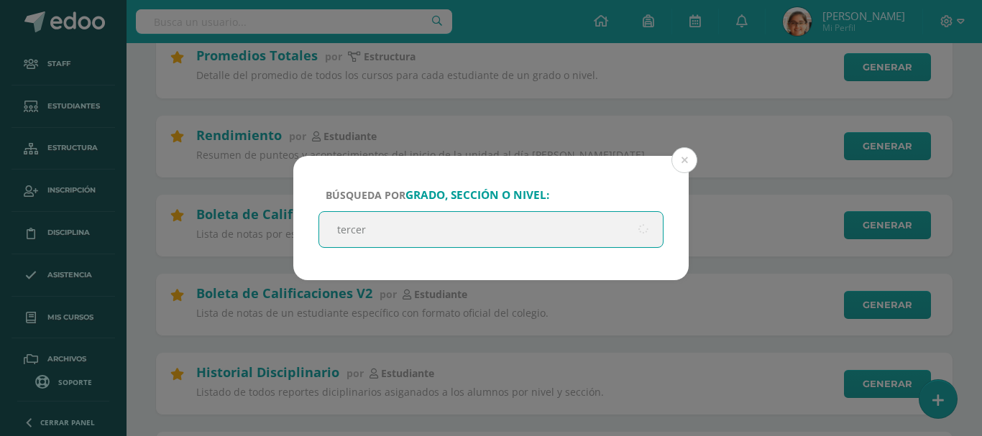
type input "tercero"
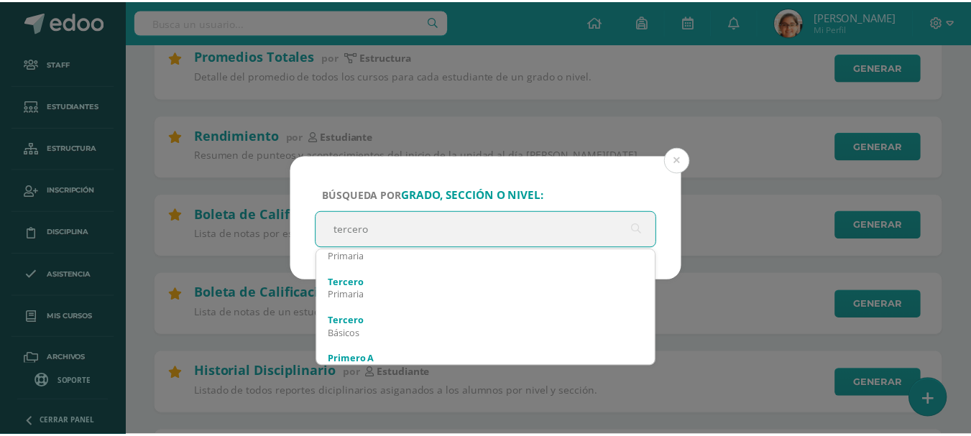
scroll to position [86, 0]
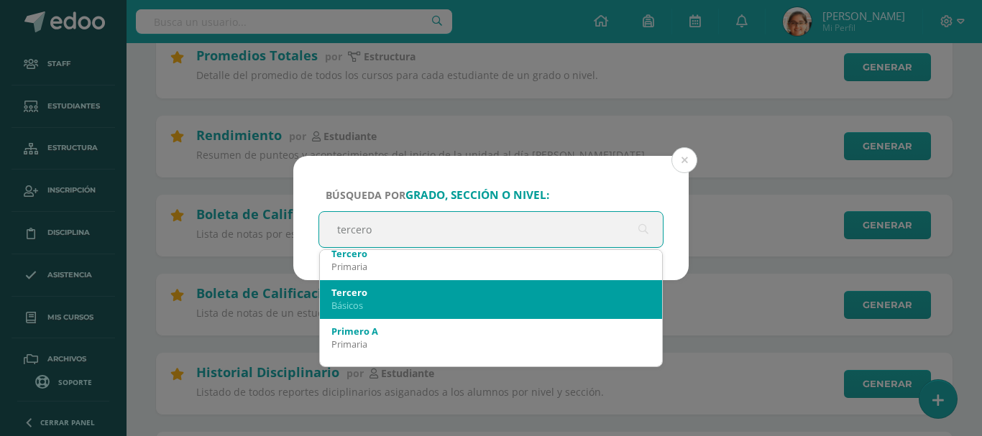
click at [363, 294] on div "Tercero" at bounding box center [490, 292] width 319 height 13
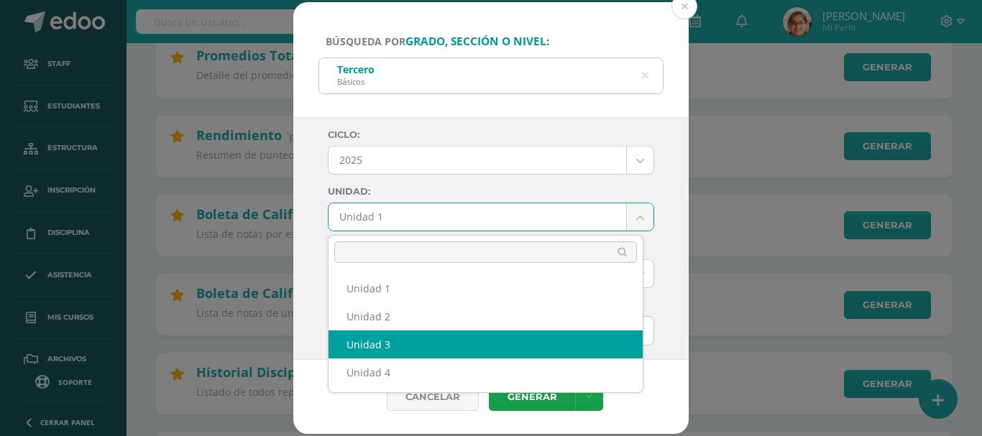
select select "Unidad 3"
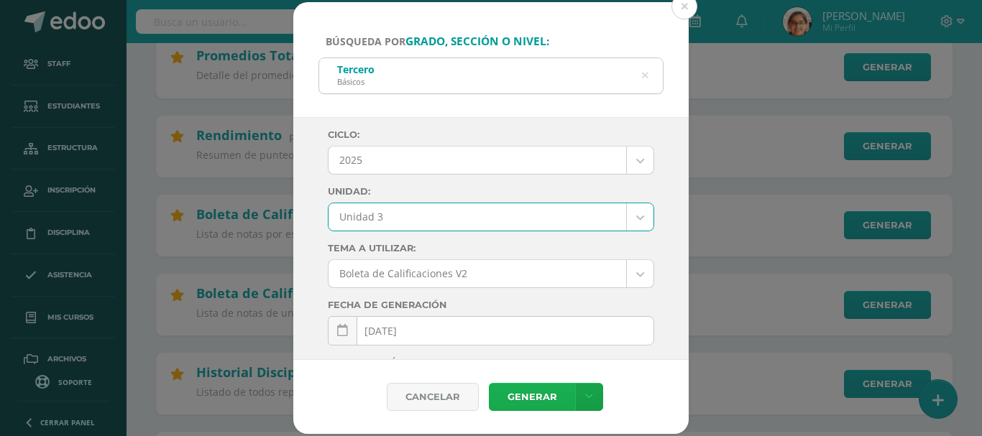
click at [526, 397] on link "Generar" at bounding box center [532, 397] width 86 height 28
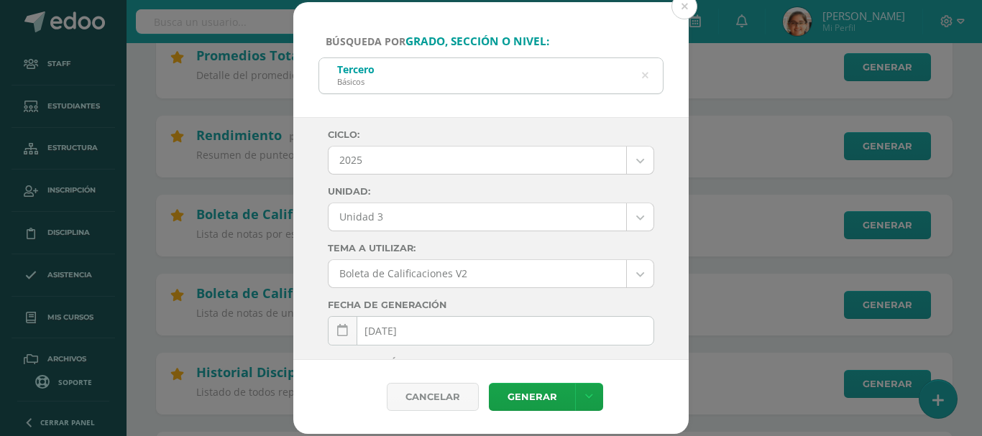
click at [256, 170] on div "Búsqueda por grado, sección o nivel: Tercero Básicos tercero Ciclo: 2025 2025 2…" at bounding box center [491, 218] width 970 height 432
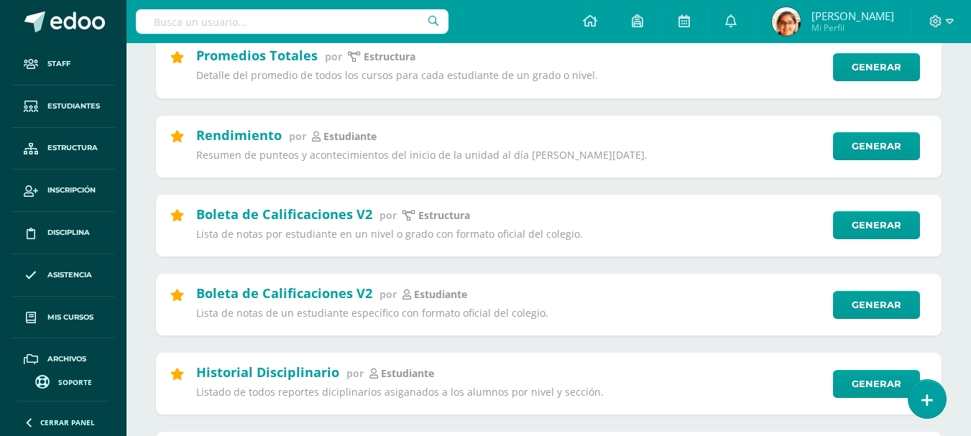
click at [293, 15] on input "text" at bounding box center [292, 21] width 313 height 24
type input "jose david"
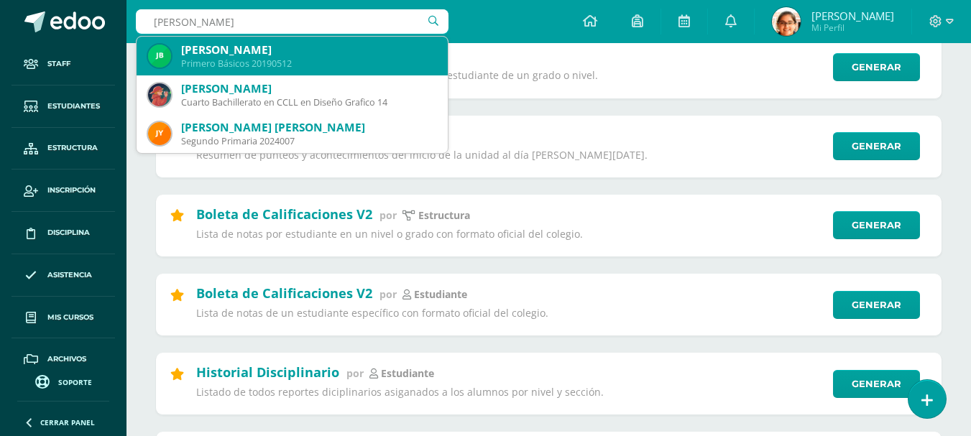
click at [311, 72] on div "José David Barrera Monterroso Primero Básicos 20190512" at bounding box center [292, 56] width 288 height 39
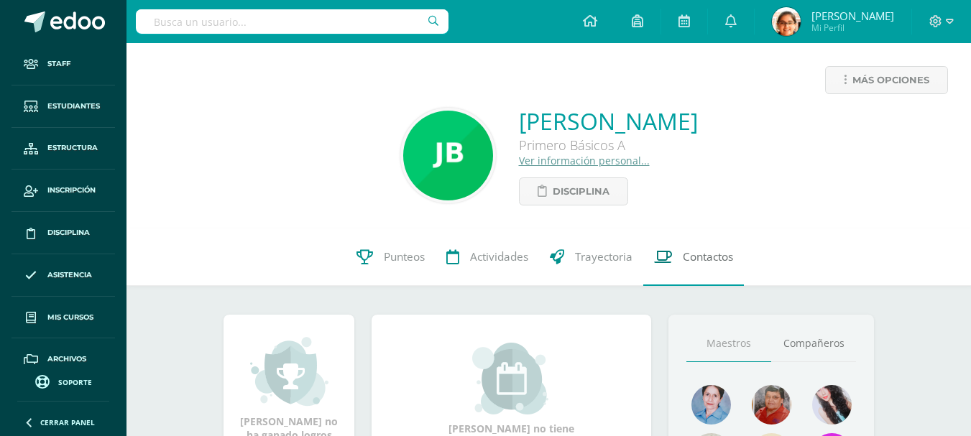
click at [688, 254] on span "Contactos" at bounding box center [708, 256] width 50 height 15
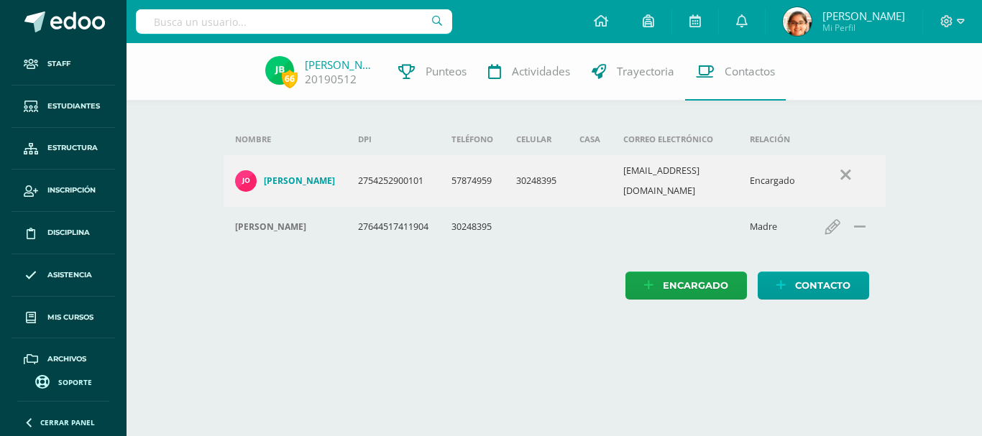
click at [304, 180] on h4 "[PERSON_NAME]" at bounding box center [299, 180] width 71 height 11
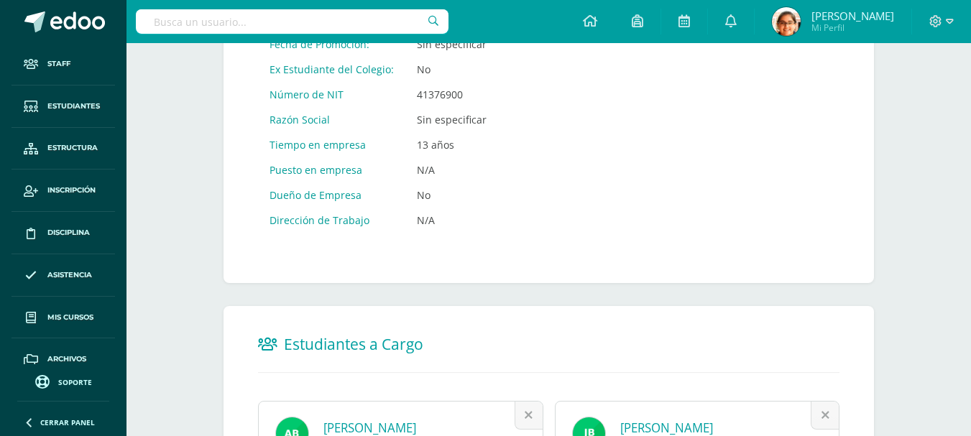
scroll to position [912, 0]
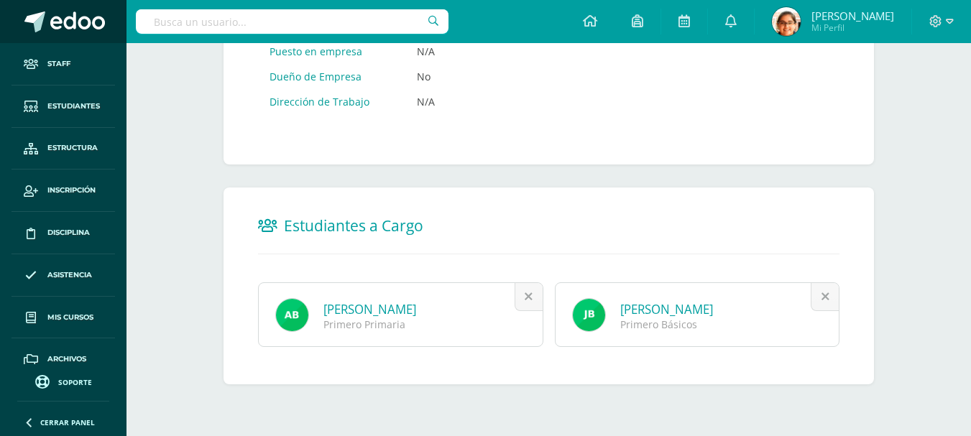
click at [53, 24] on span at bounding box center [77, 22] width 55 height 22
